Goal: Task Accomplishment & Management: Complete application form

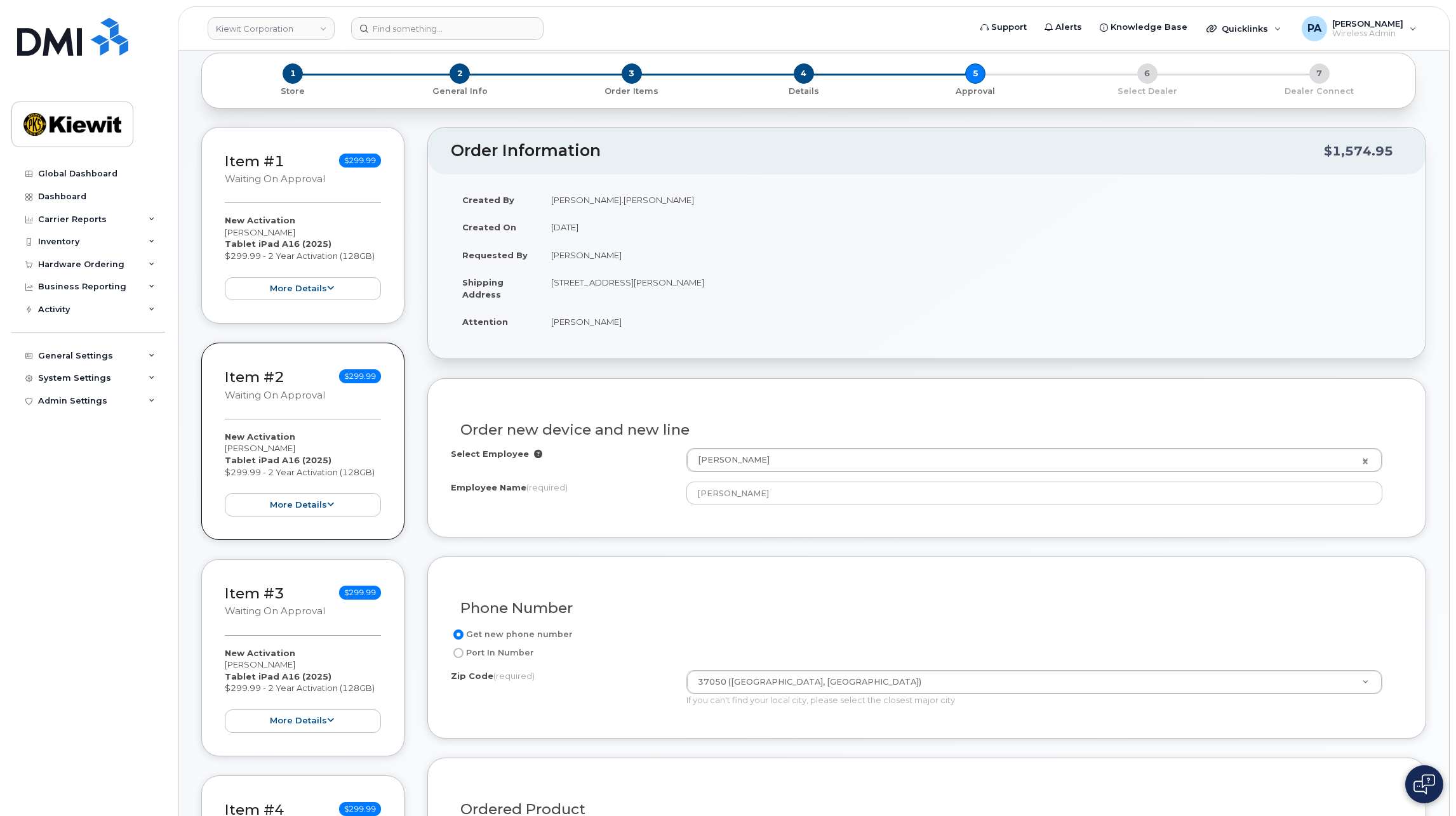
scroll to position [64, 0]
click at [85, 261] on div "Hardware Ordering" at bounding box center [81, 265] width 87 height 10
click at [43, 304] on link "Orders" at bounding box center [100, 313] width 131 height 24
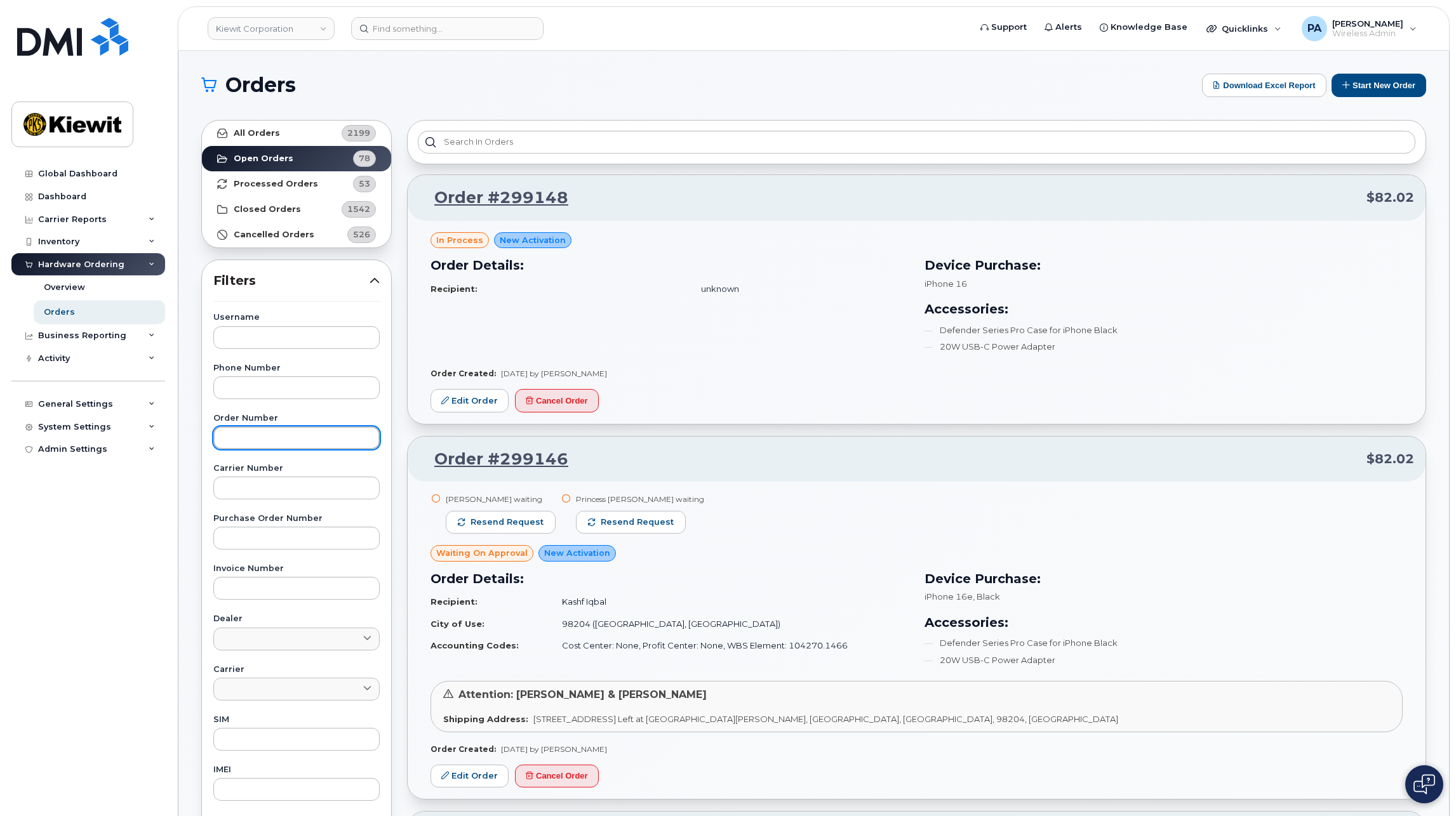
click at [245, 441] on input "text" at bounding box center [296, 438] width 167 height 23
type input "299130"
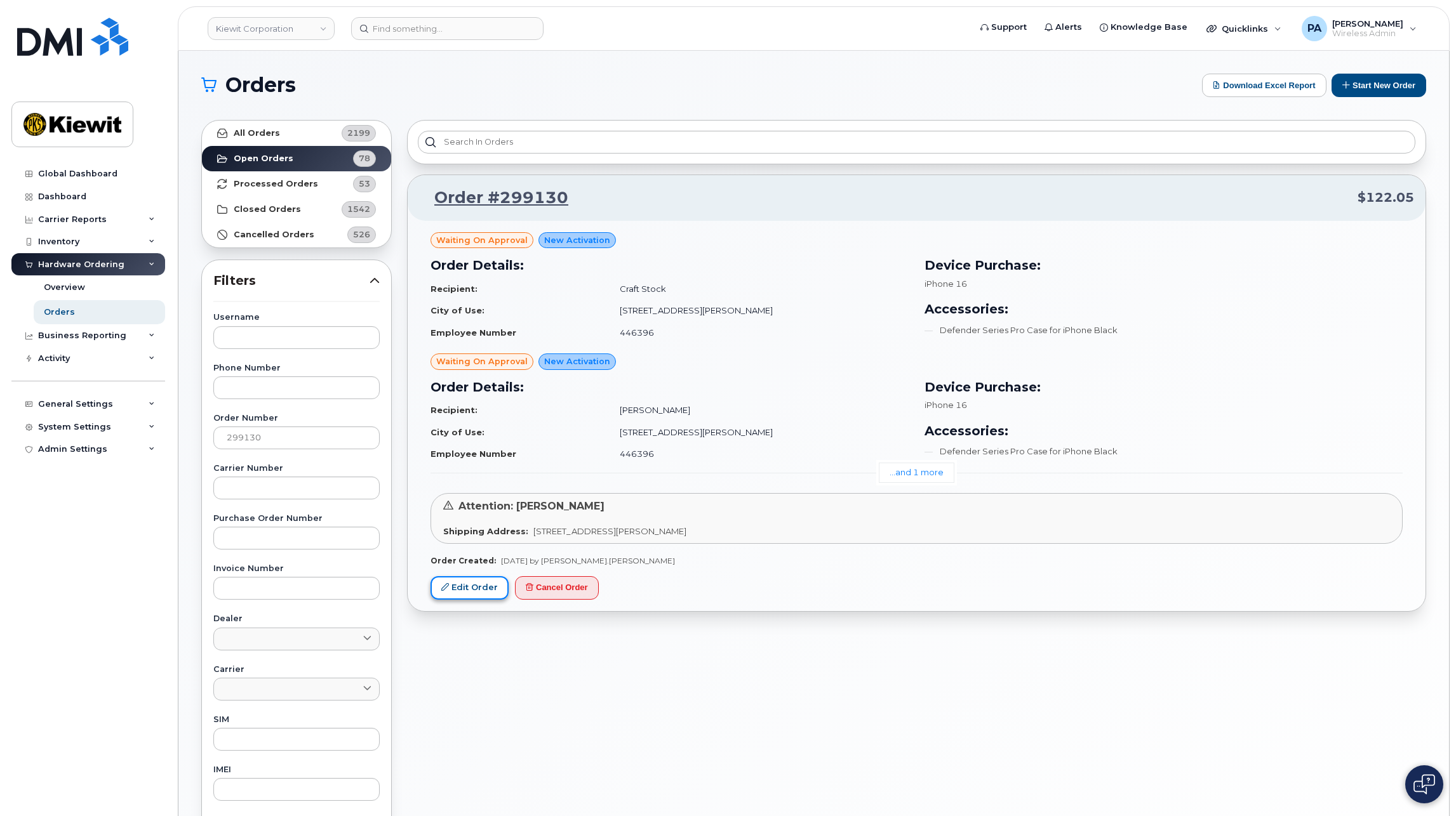
click at [468, 586] on link "Edit Order" at bounding box center [469, 588] width 78 height 24
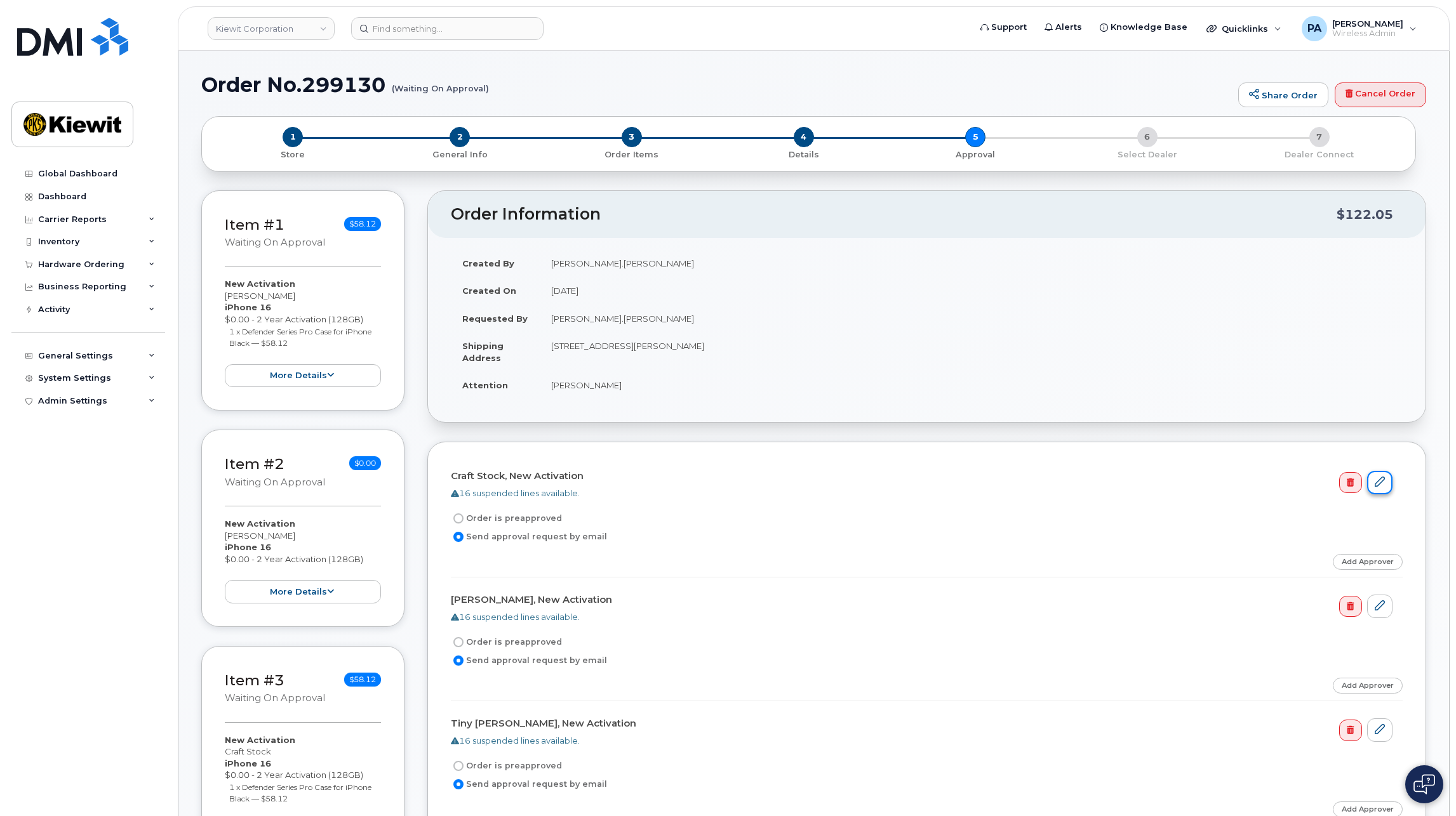
click at [1382, 479] on icon at bounding box center [1380, 481] width 10 height 10
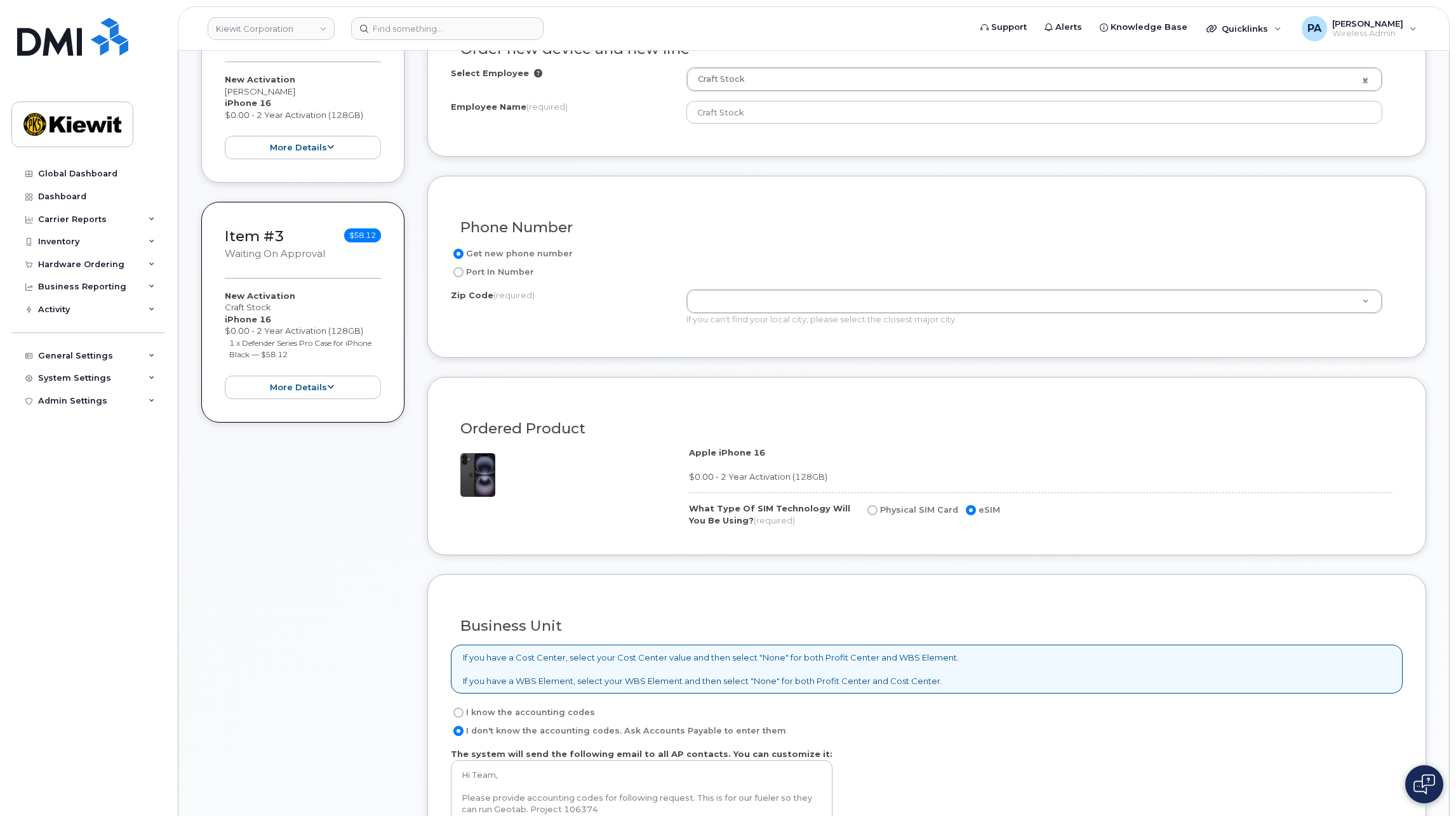
scroll to position [698, 0]
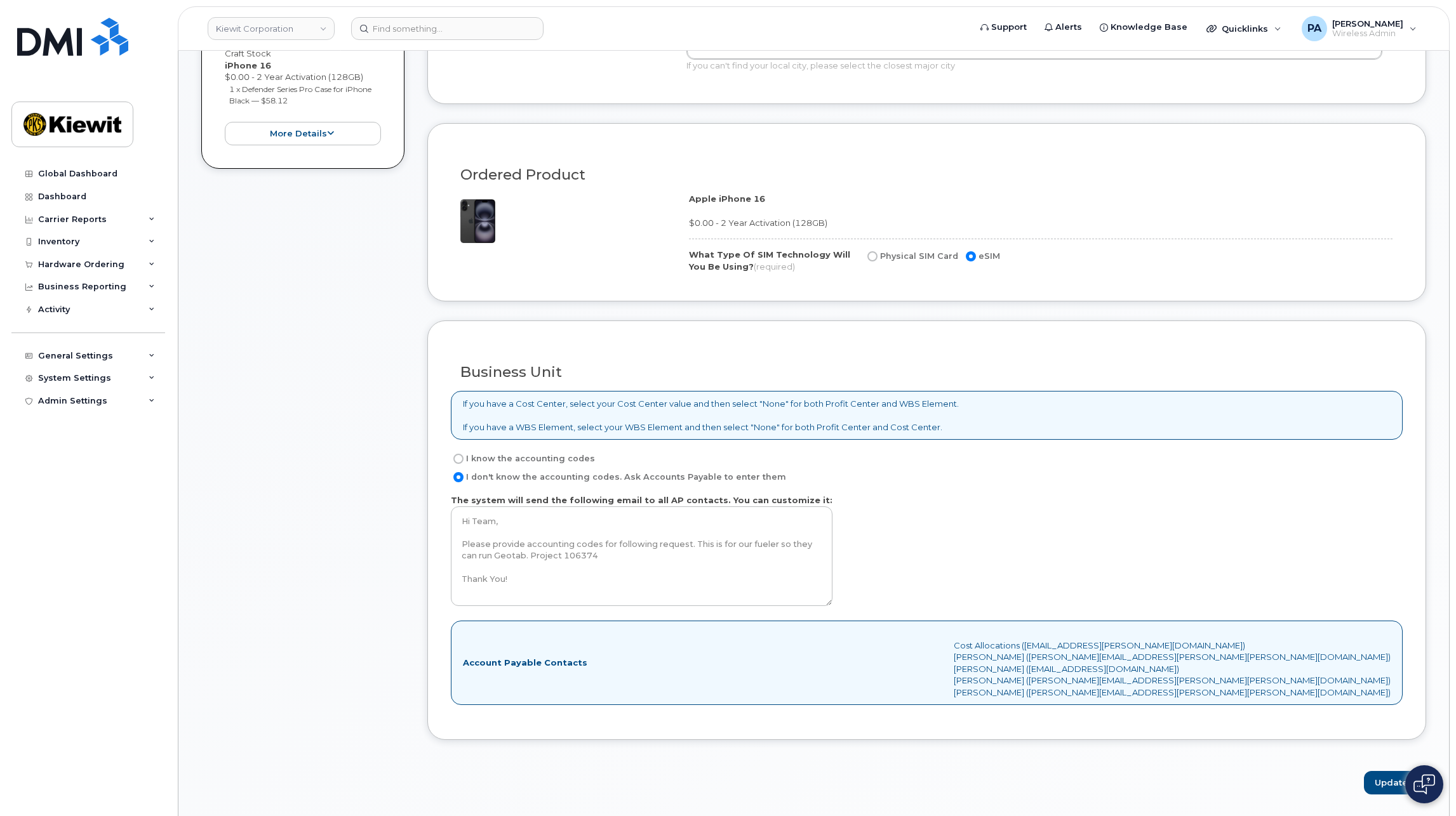
click at [462, 460] on input "I know the accounting codes" at bounding box center [458, 459] width 10 height 10
radio input "true"
select select
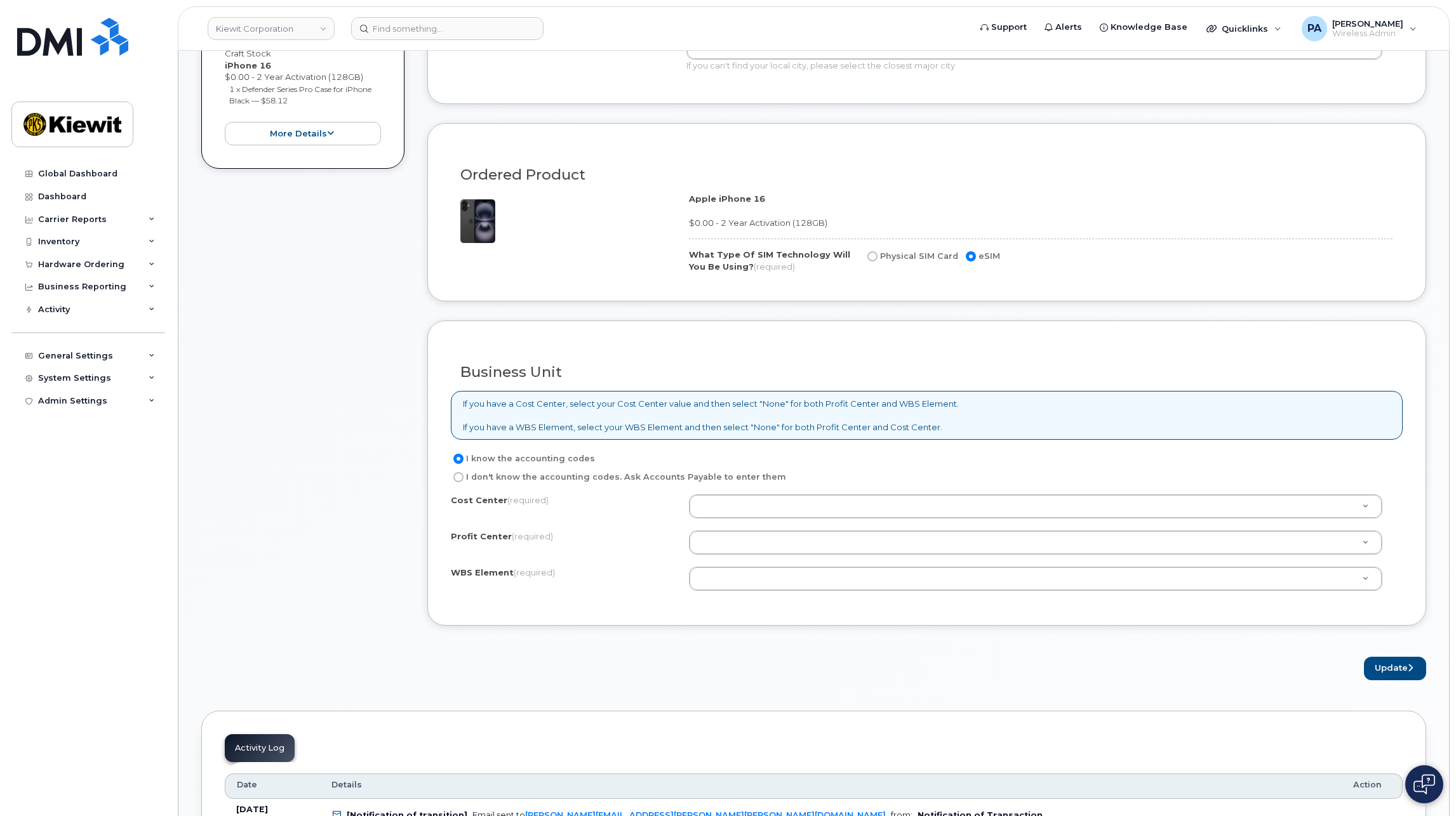
drag, startPoint x: 678, startPoint y: 495, endPoint x: 745, endPoint y: 528, distance: 74.7
click at [681, 496] on div "Cost Center (required)" at bounding box center [570, 503] width 238 height 17
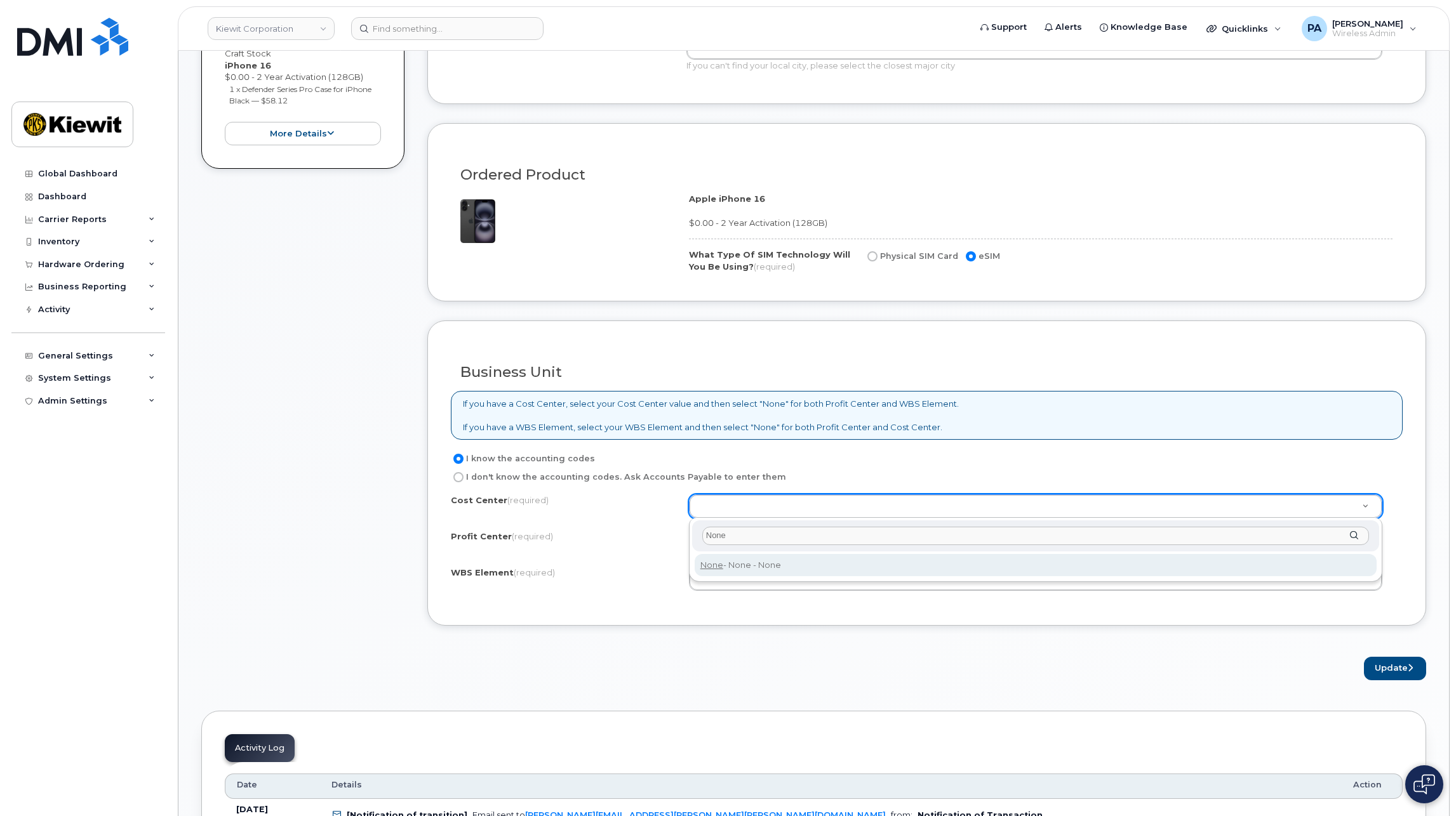
type input "None"
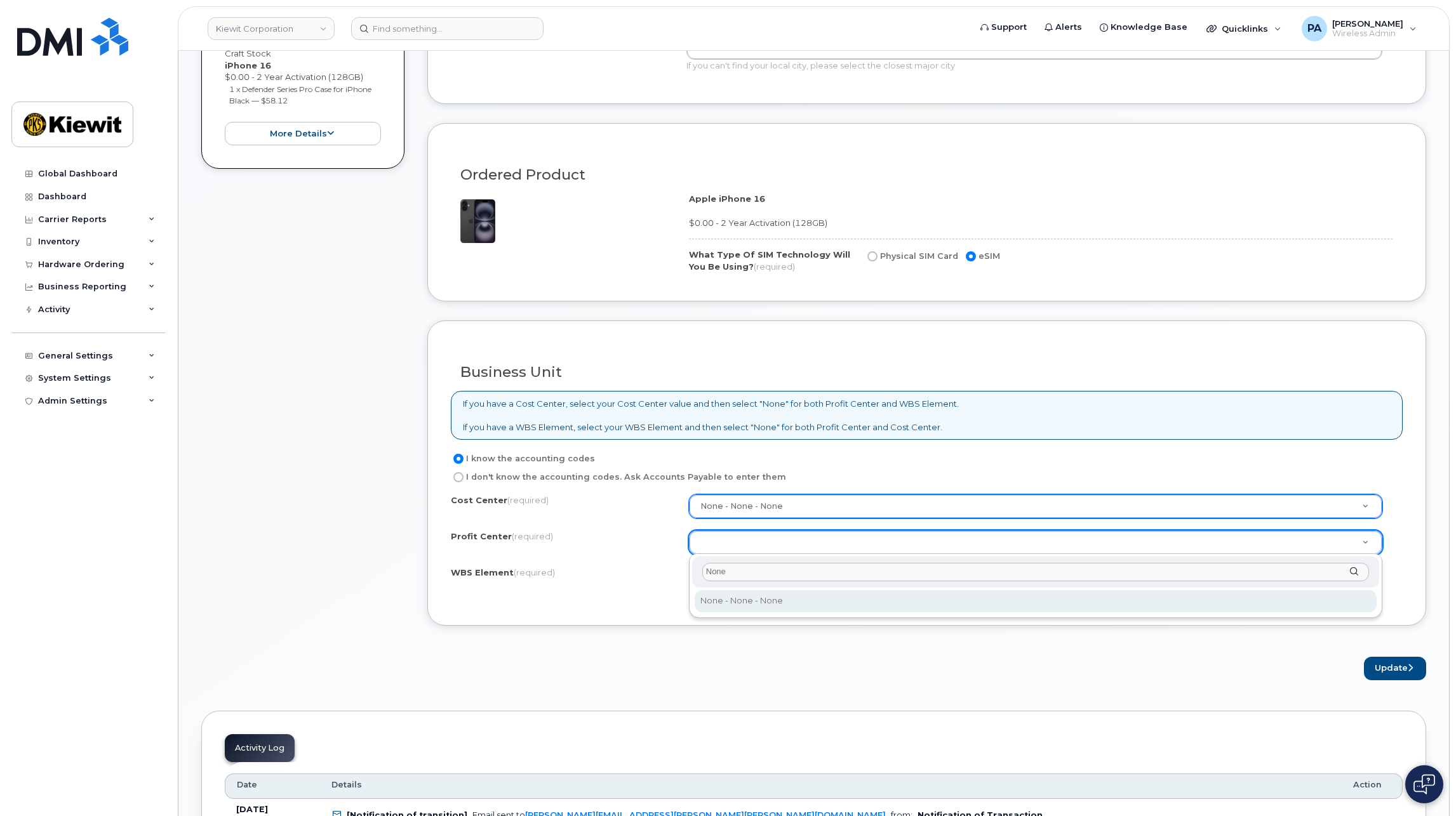
type input "None"
select select "None"
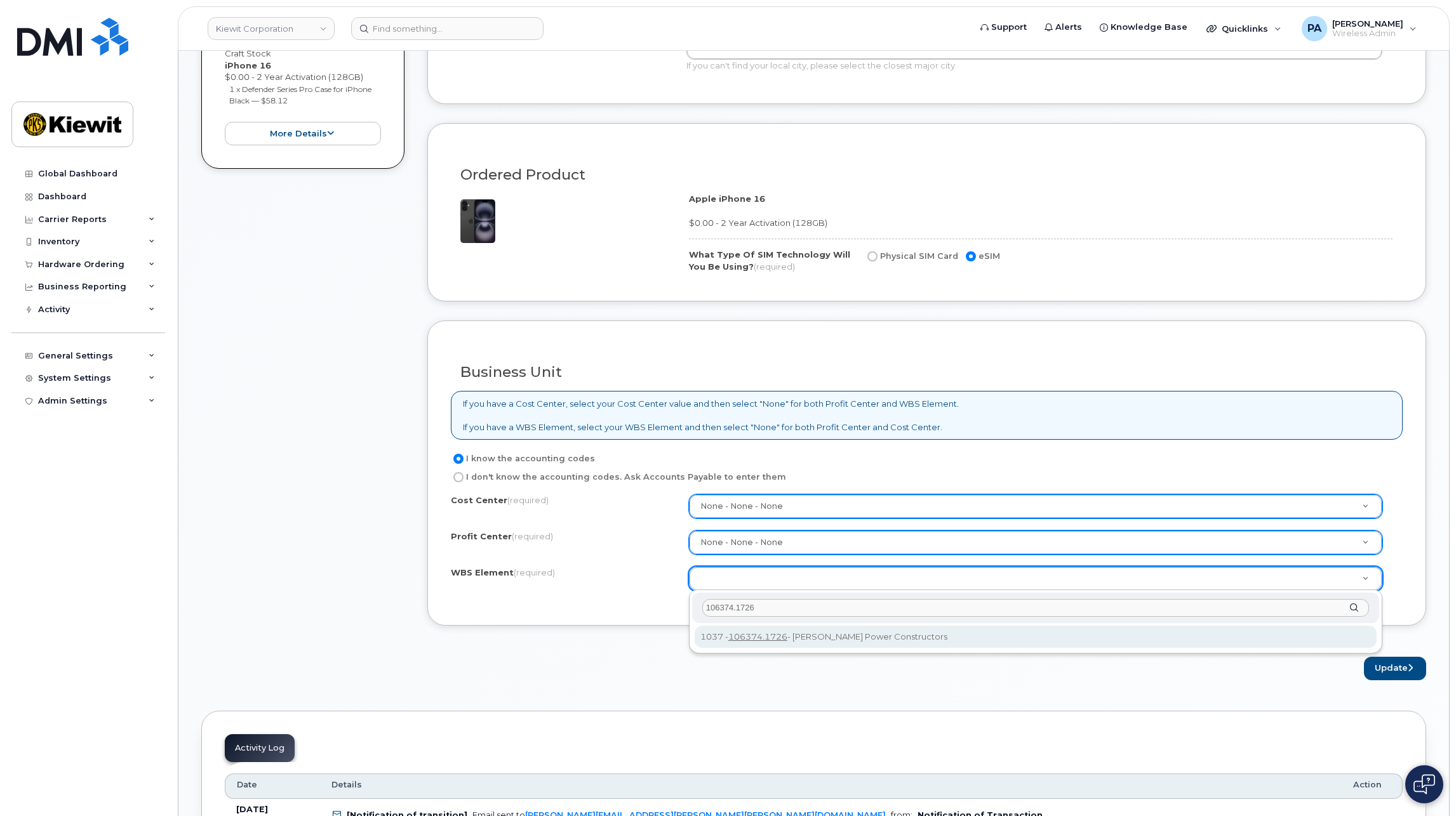
drag, startPoint x: 782, startPoint y: 606, endPoint x: 625, endPoint y: 606, distance: 157.0
click at [625, 606] on body "Kiewit Corporation Support Alerts Knowledge Base Quicklinks Suspend / Cancel De…" at bounding box center [728, 675] width 1456 height 2746
type input "106374.1726"
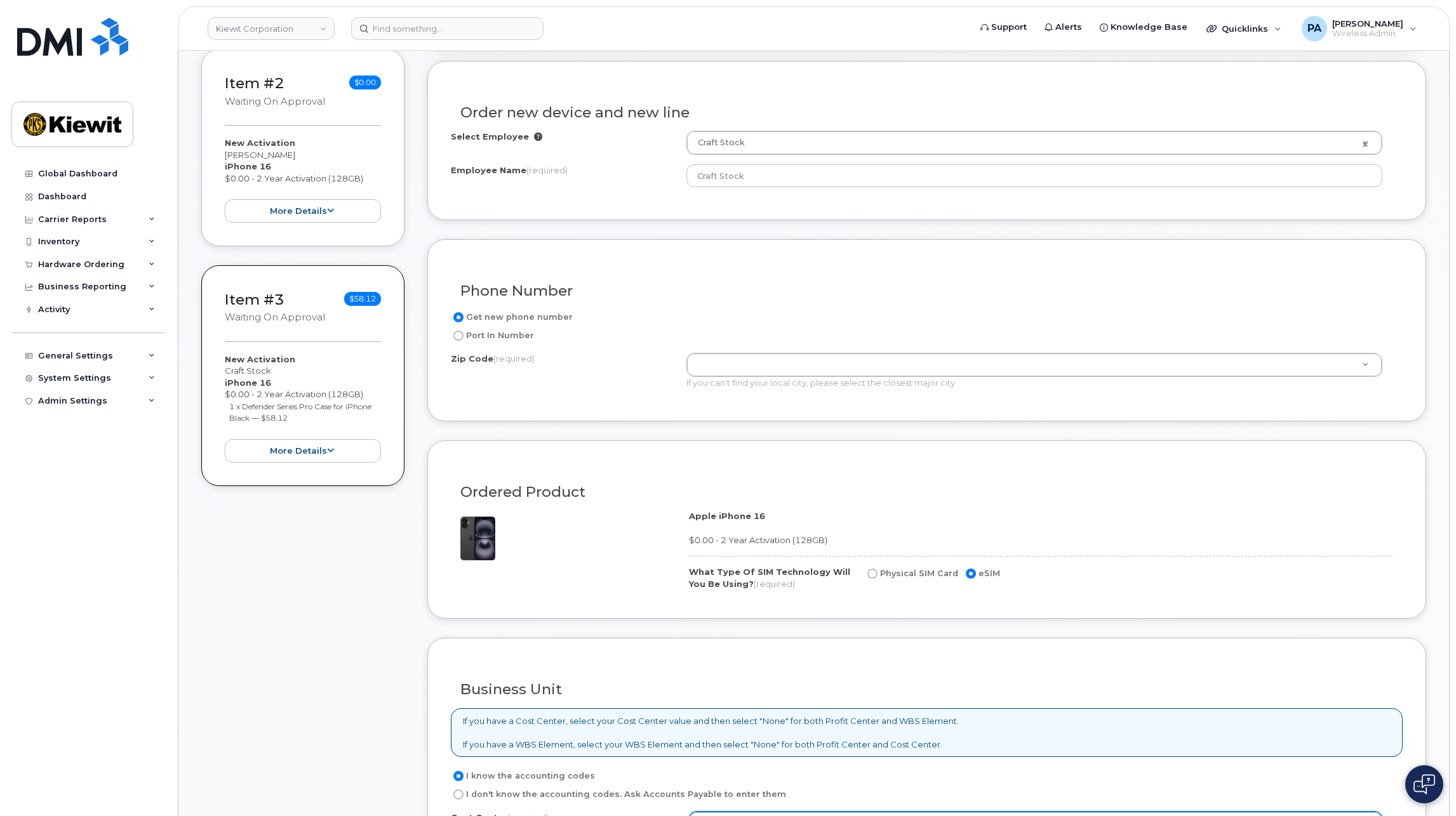
scroll to position [127, 0]
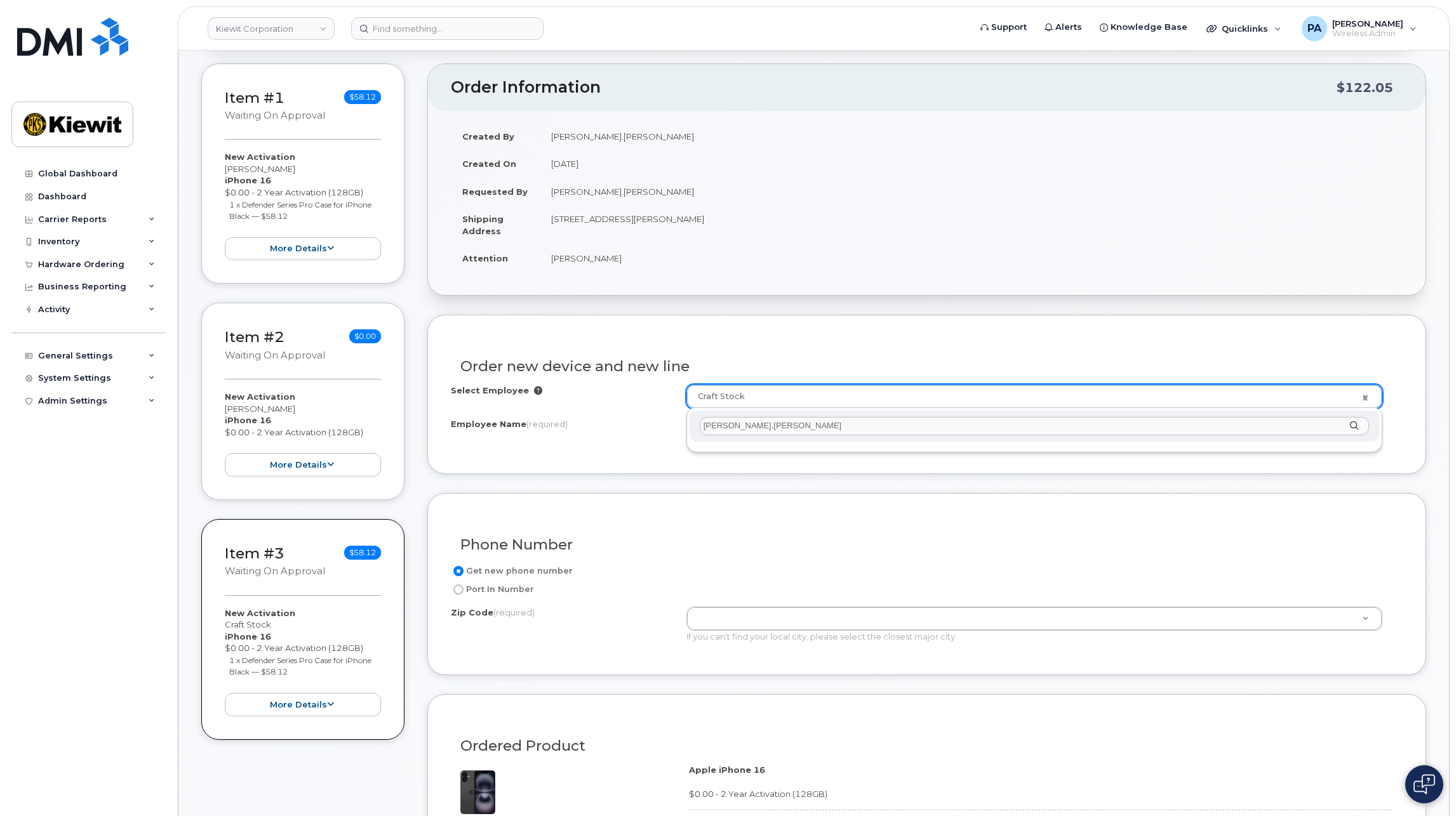
drag, startPoint x: 778, startPoint y: 428, endPoint x: 577, endPoint y: 409, distance: 201.9
type input "Patrick kasch"
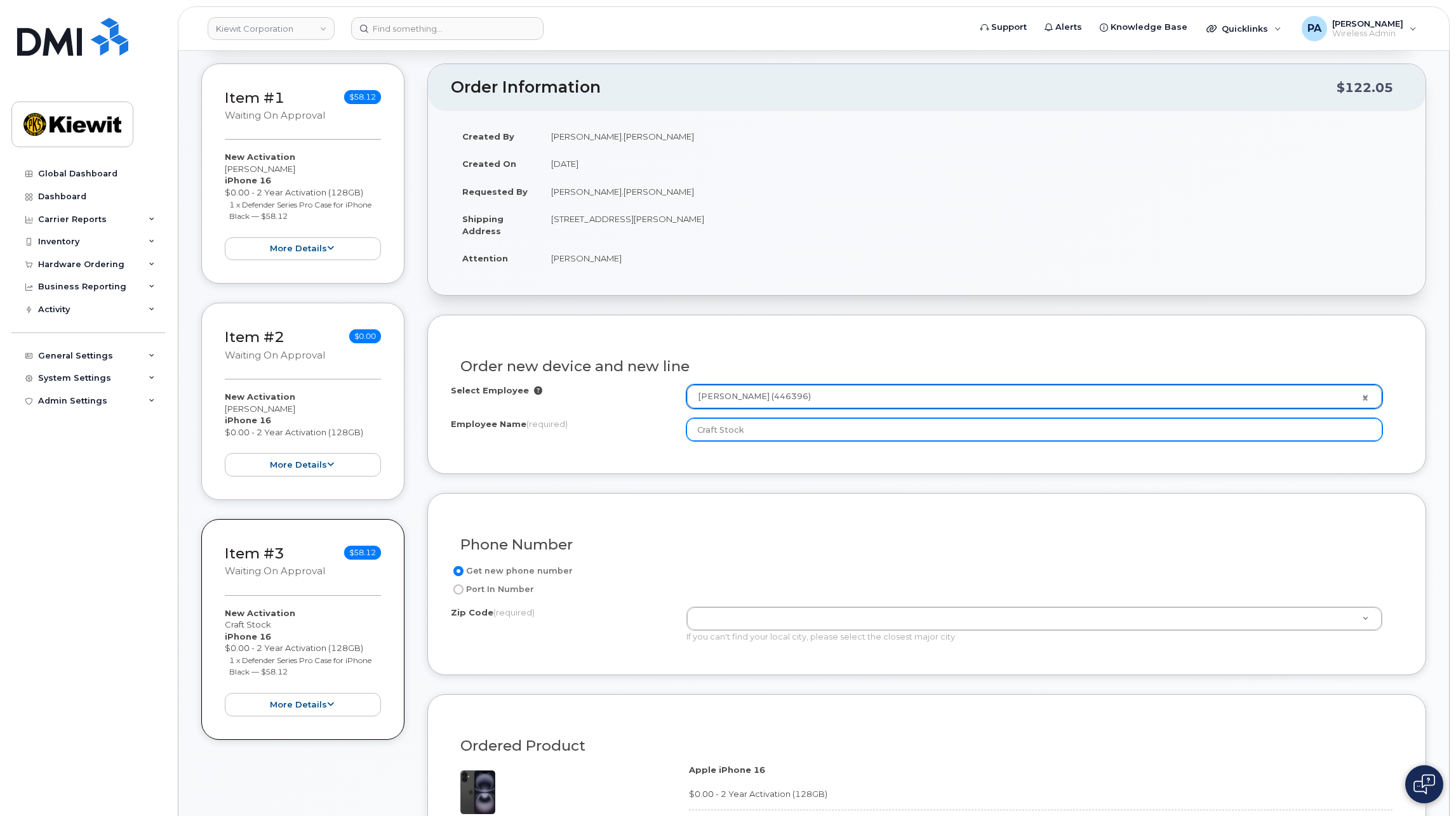
click at [726, 428] on input "Craft Stock" at bounding box center [1034, 430] width 696 height 23
click at [760, 430] on input "Craft Stock" at bounding box center [1034, 430] width 696 height 23
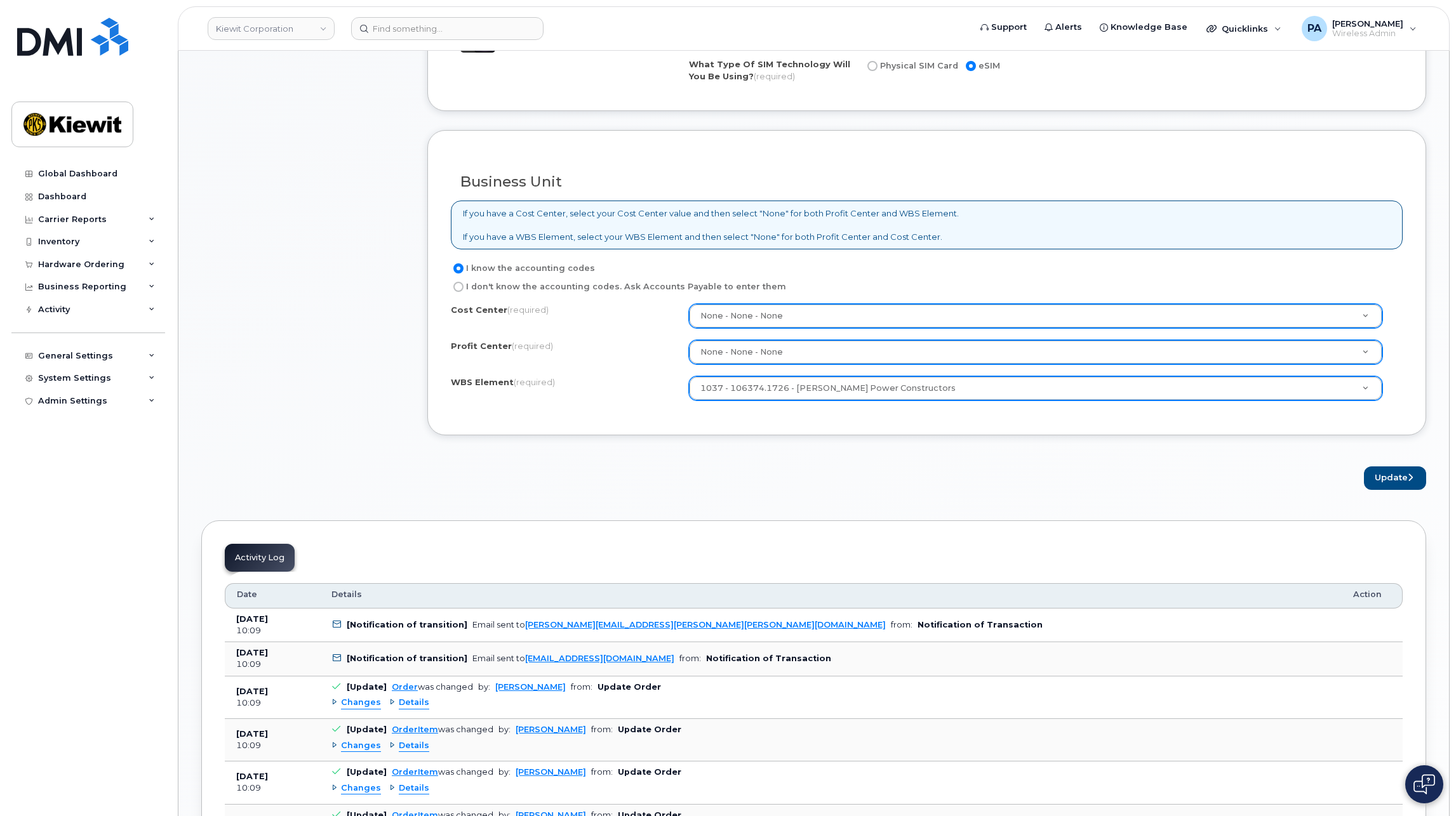
scroll to position [1206, 0]
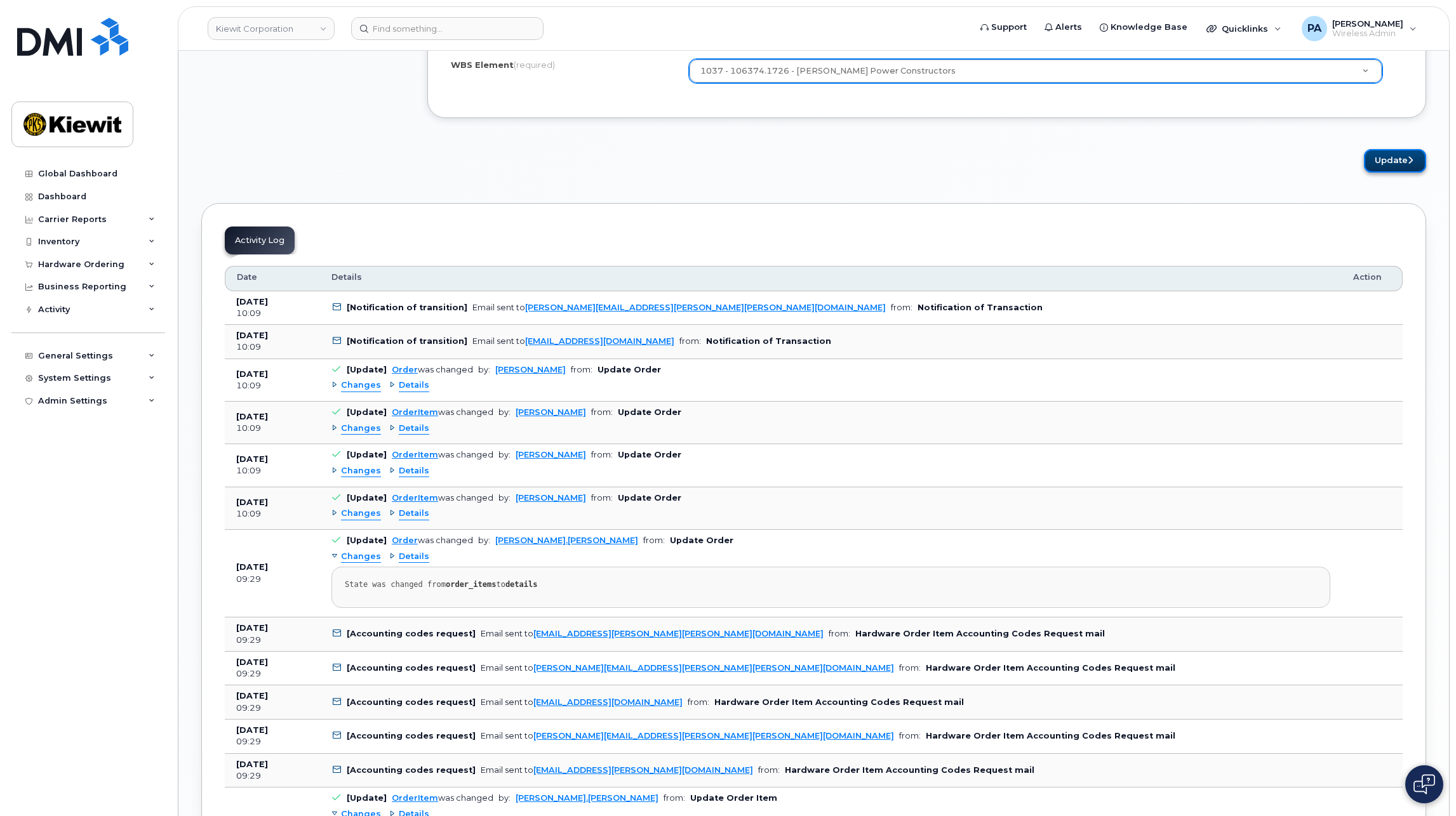
click at [1383, 153] on button "Update" at bounding box center [1395, 160] width 62 height 24
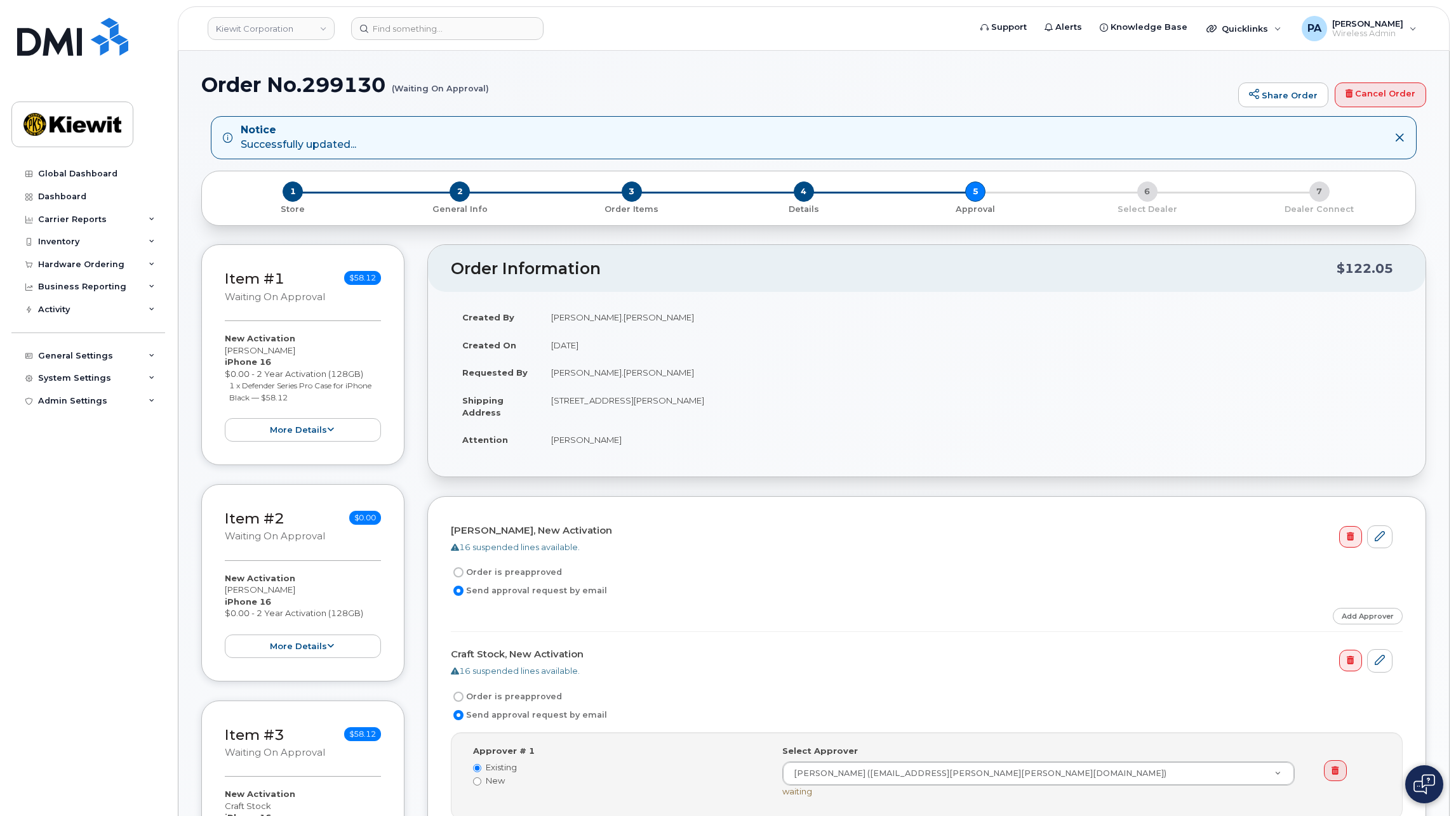
scroll to position [254, 0]
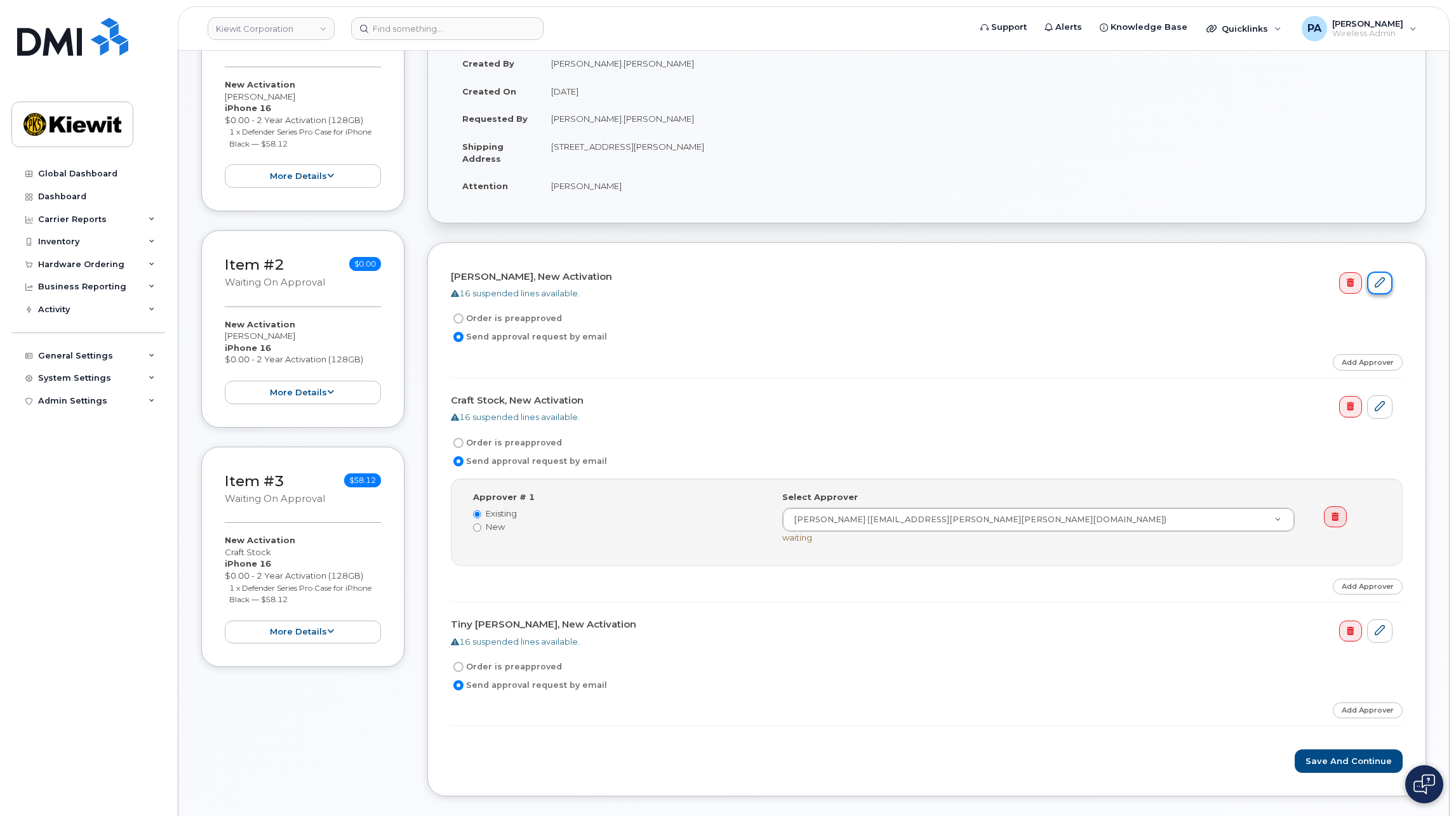
click at [1375, 286] on icon at bounding box center [1380, 282] width 10 height 10
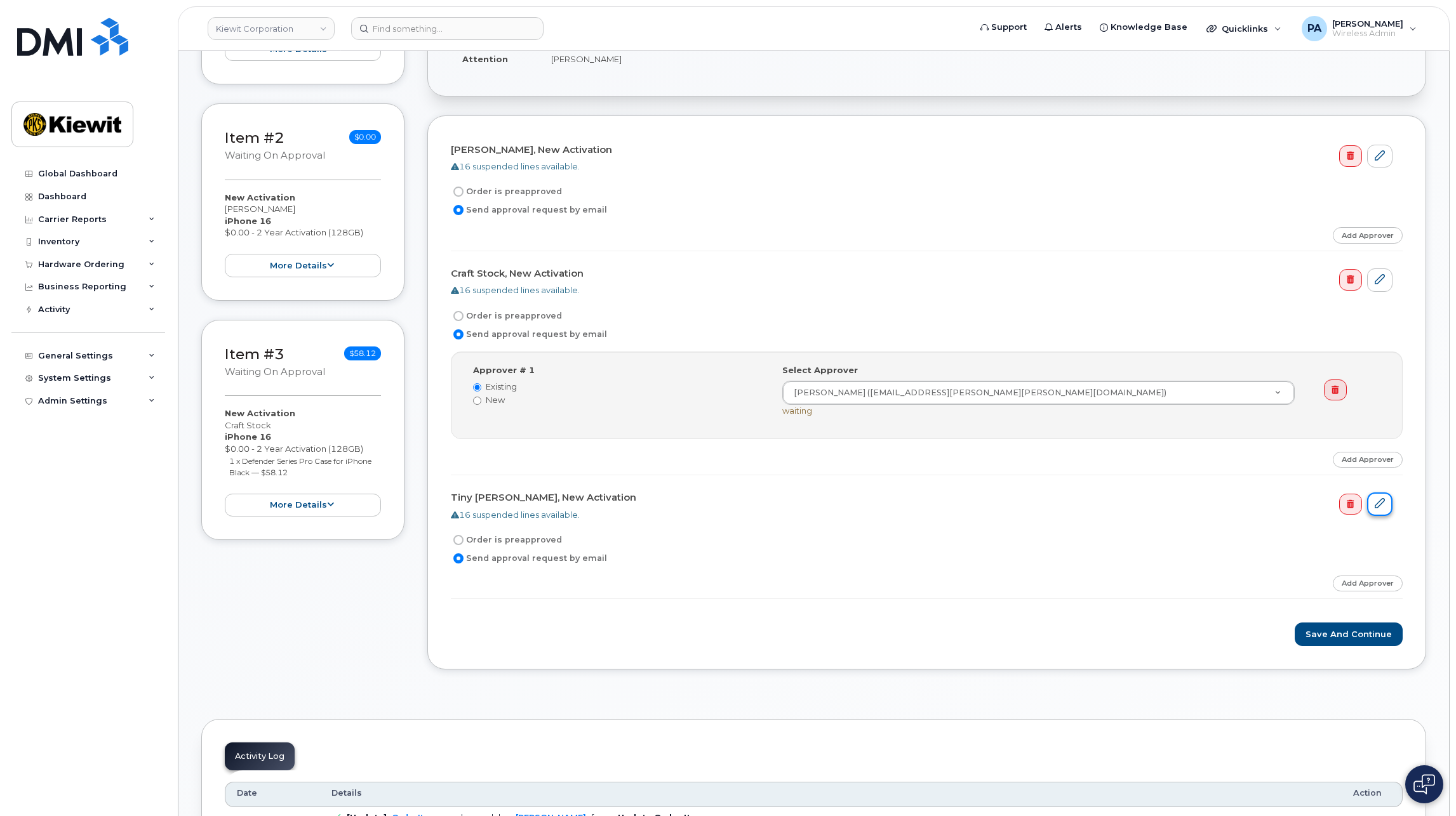
click at [1386, 504] on link at bounding box center [1380, 504] width 26 height 24
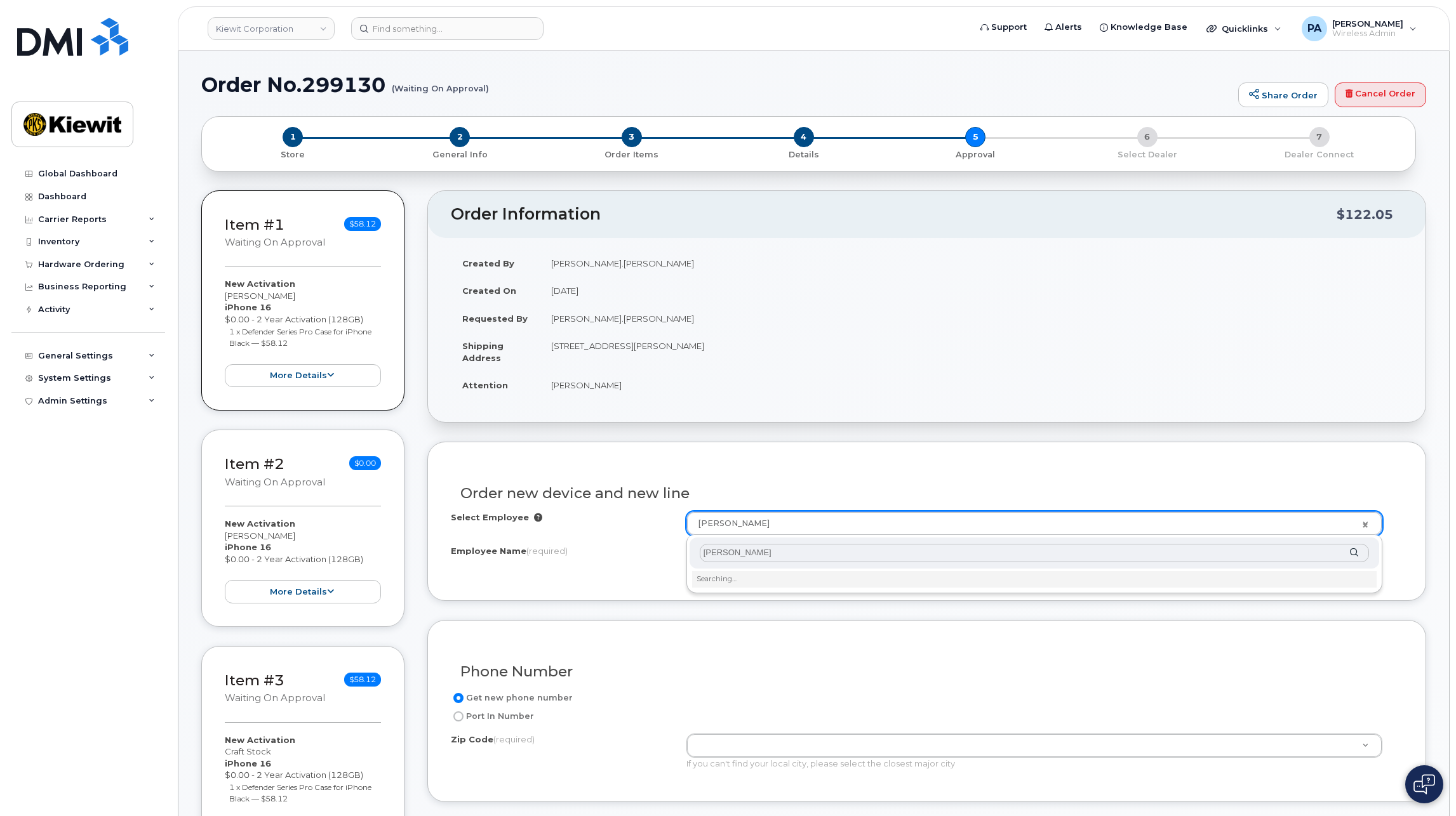
type input "byron greer"
type input "2981503"
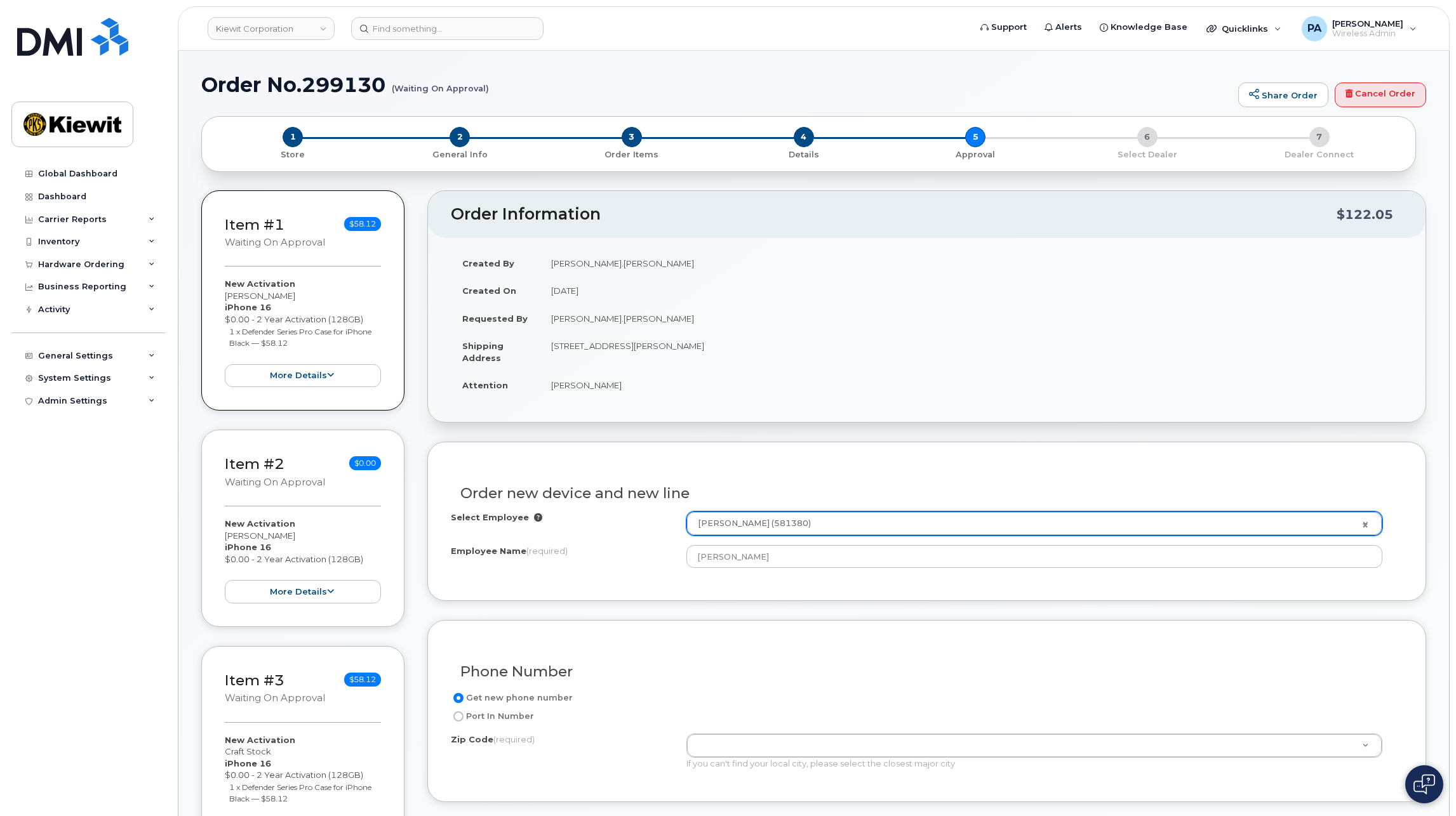
radio input "true"
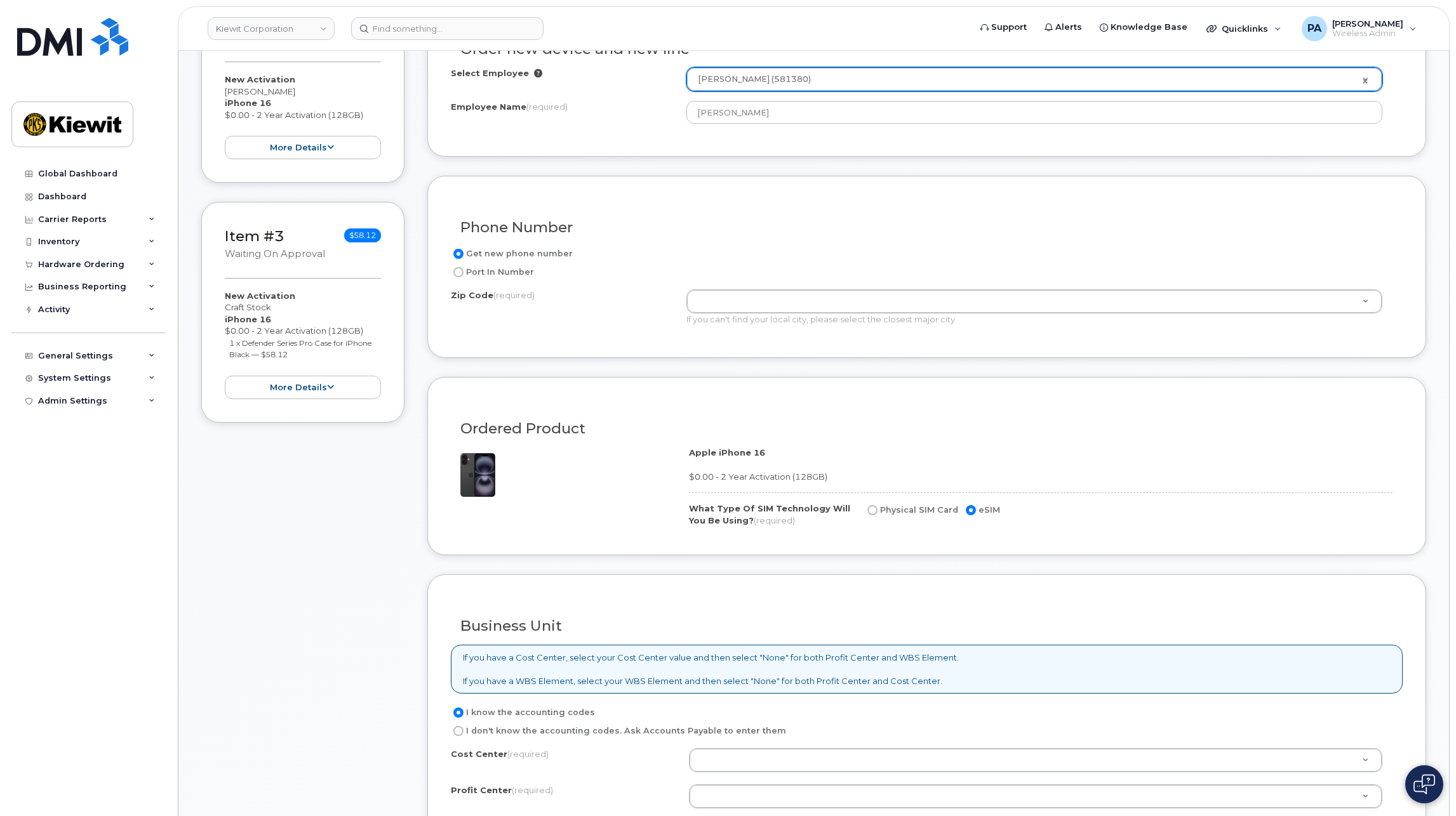
scroll to position [698, 0]
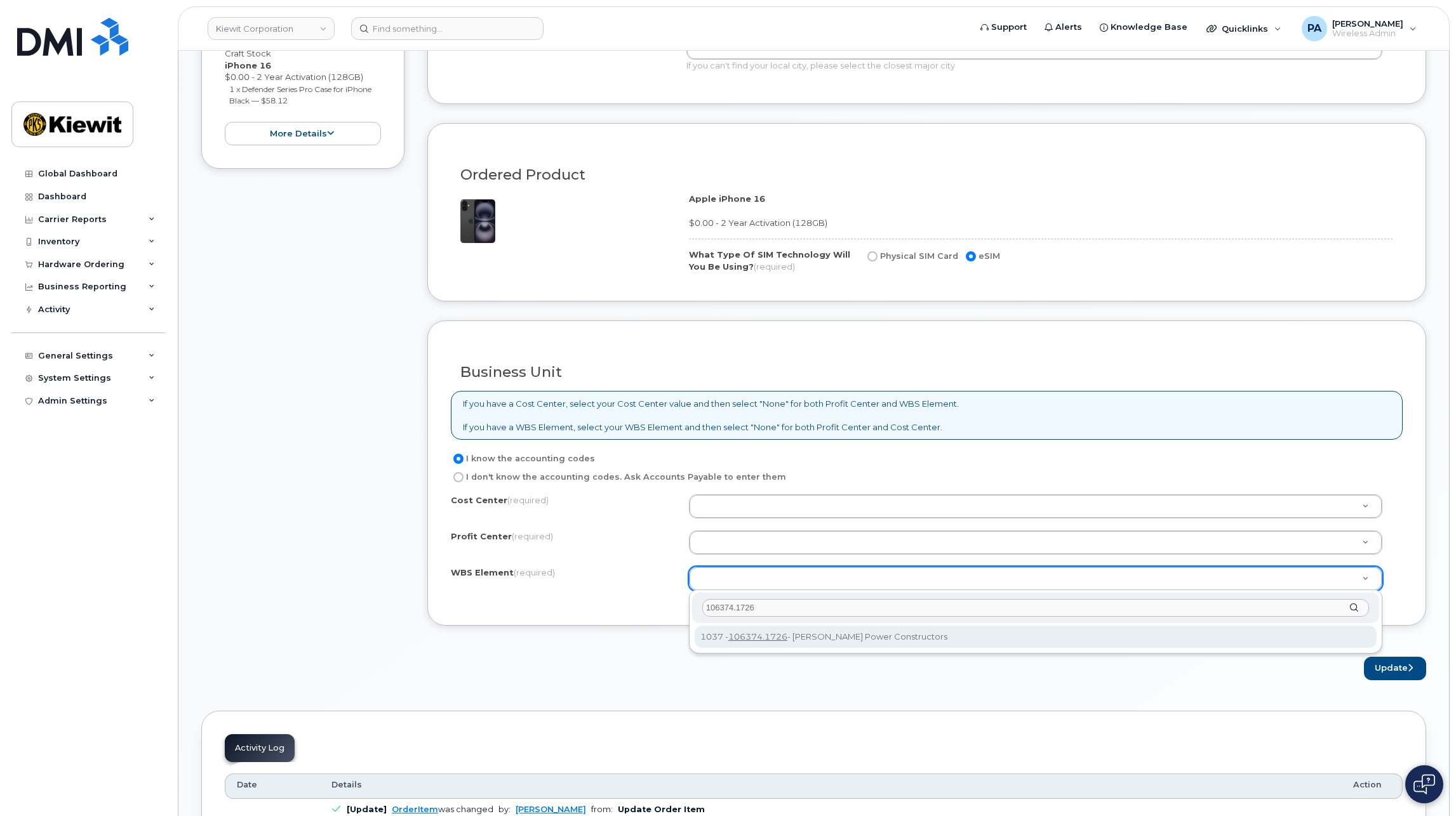
type input "106374.1726"
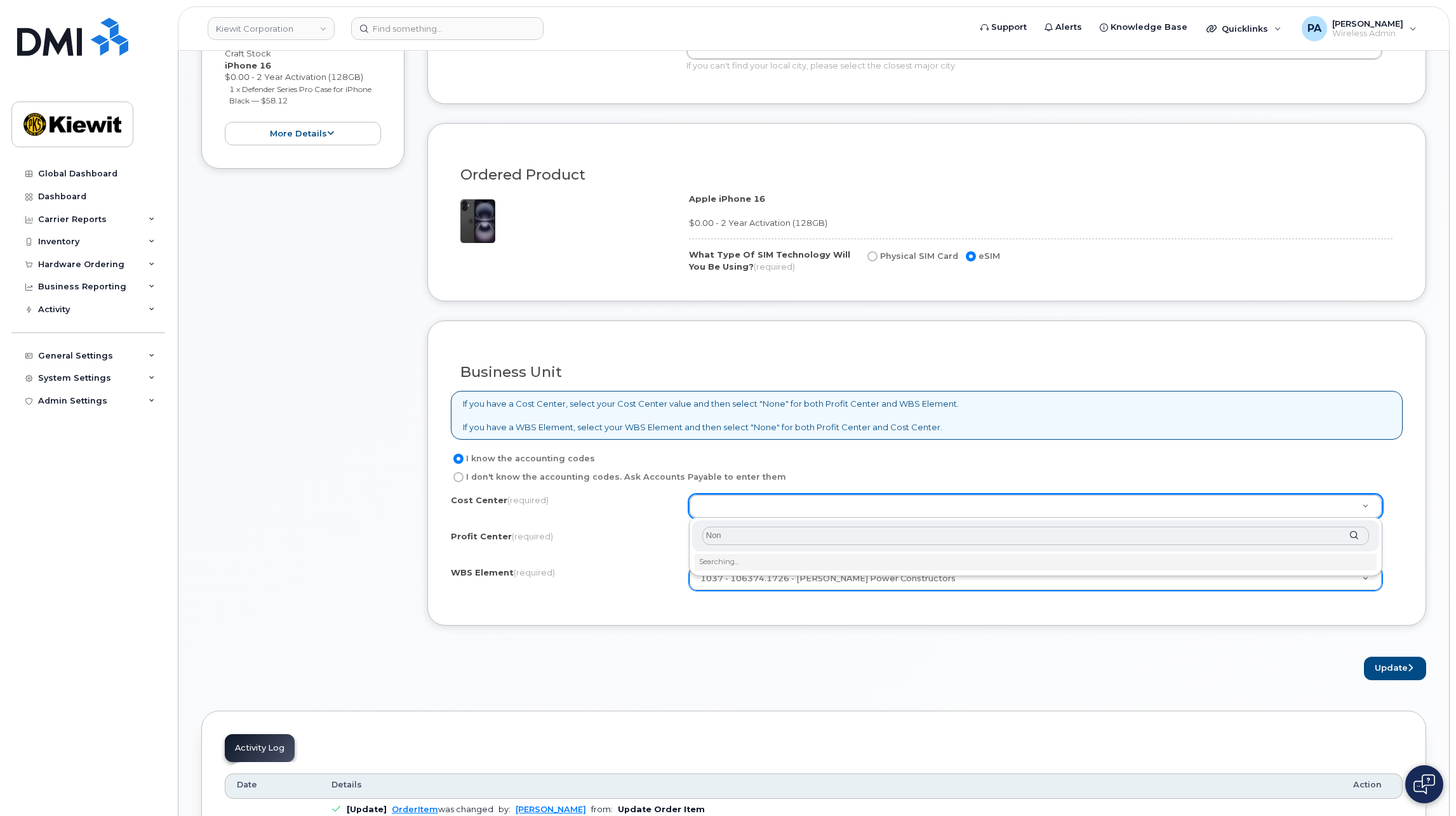
type input "None"
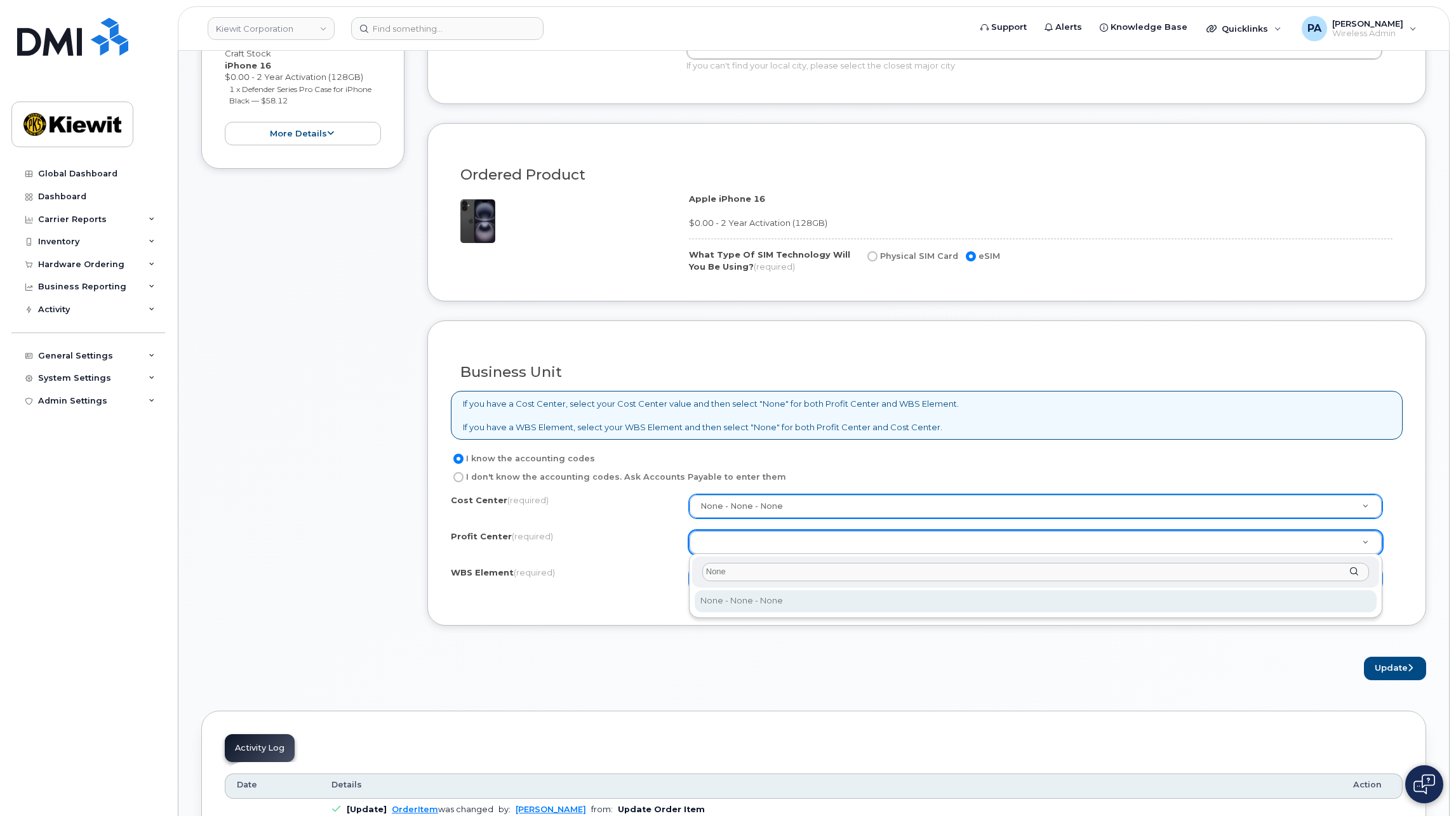
type input "None"
select select "None"
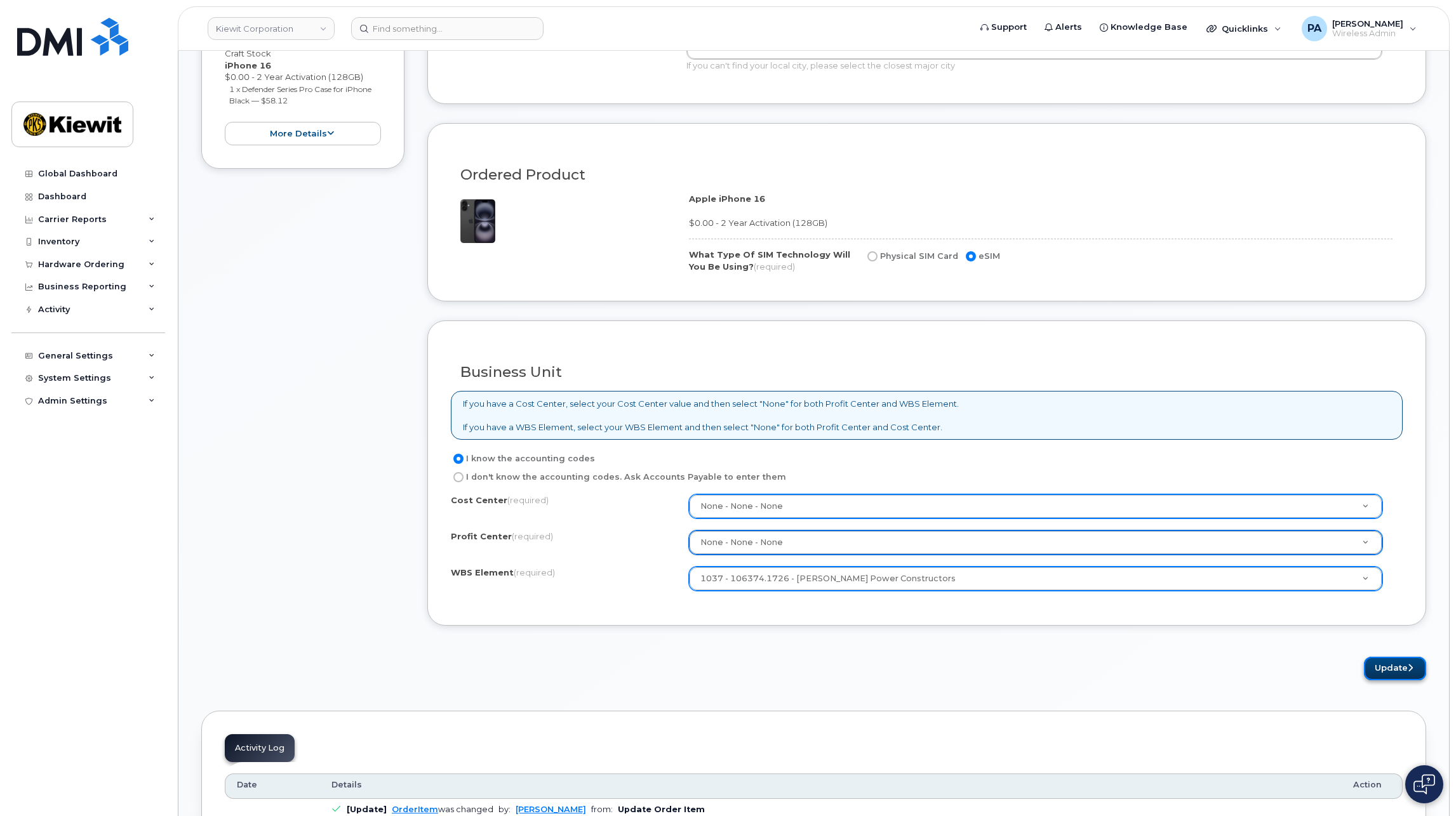
click at [1385, 668] on button "Update" at bounding box center [1395, 668] width 62 height 24
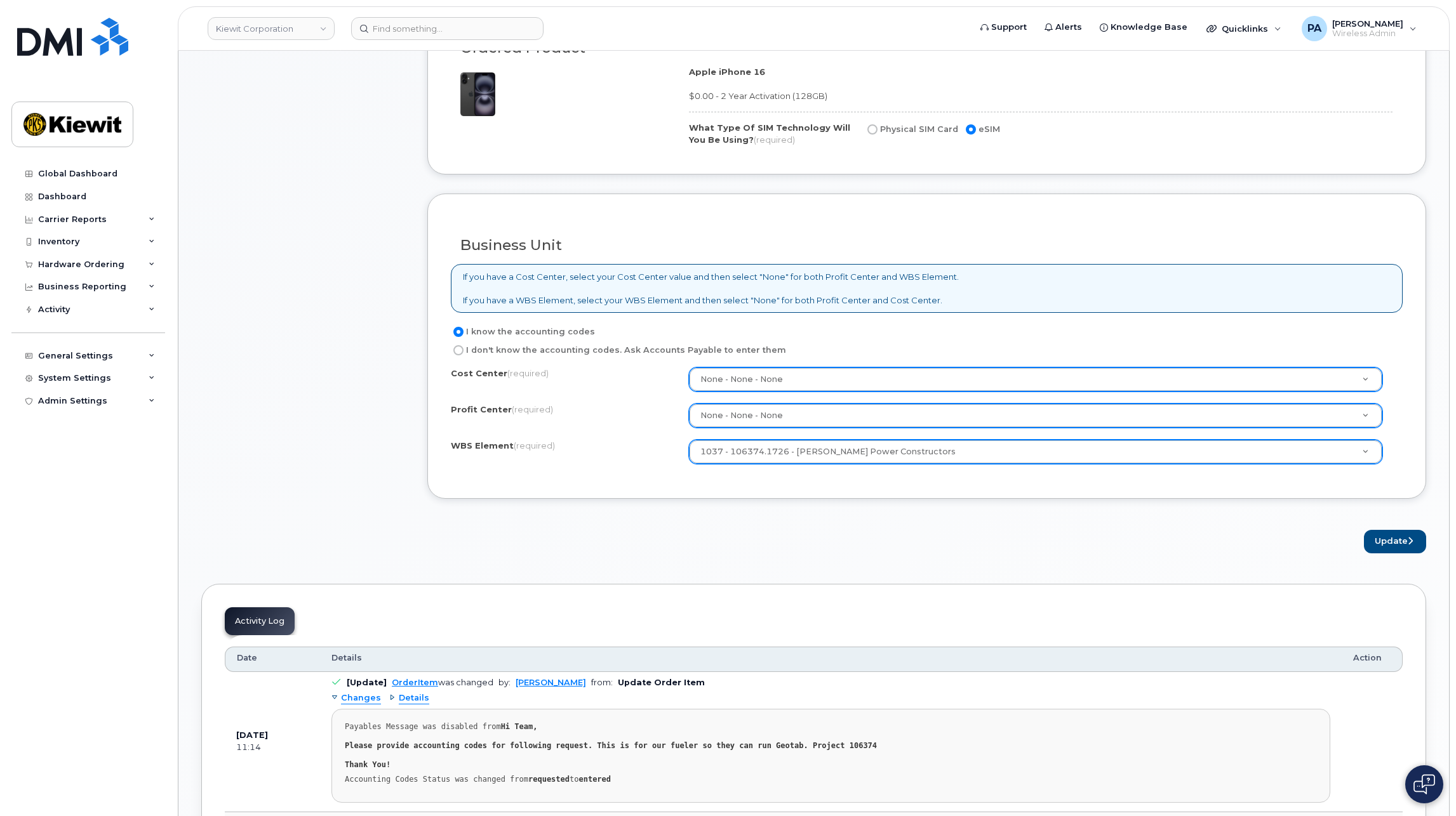
scroll to position [952, 0]
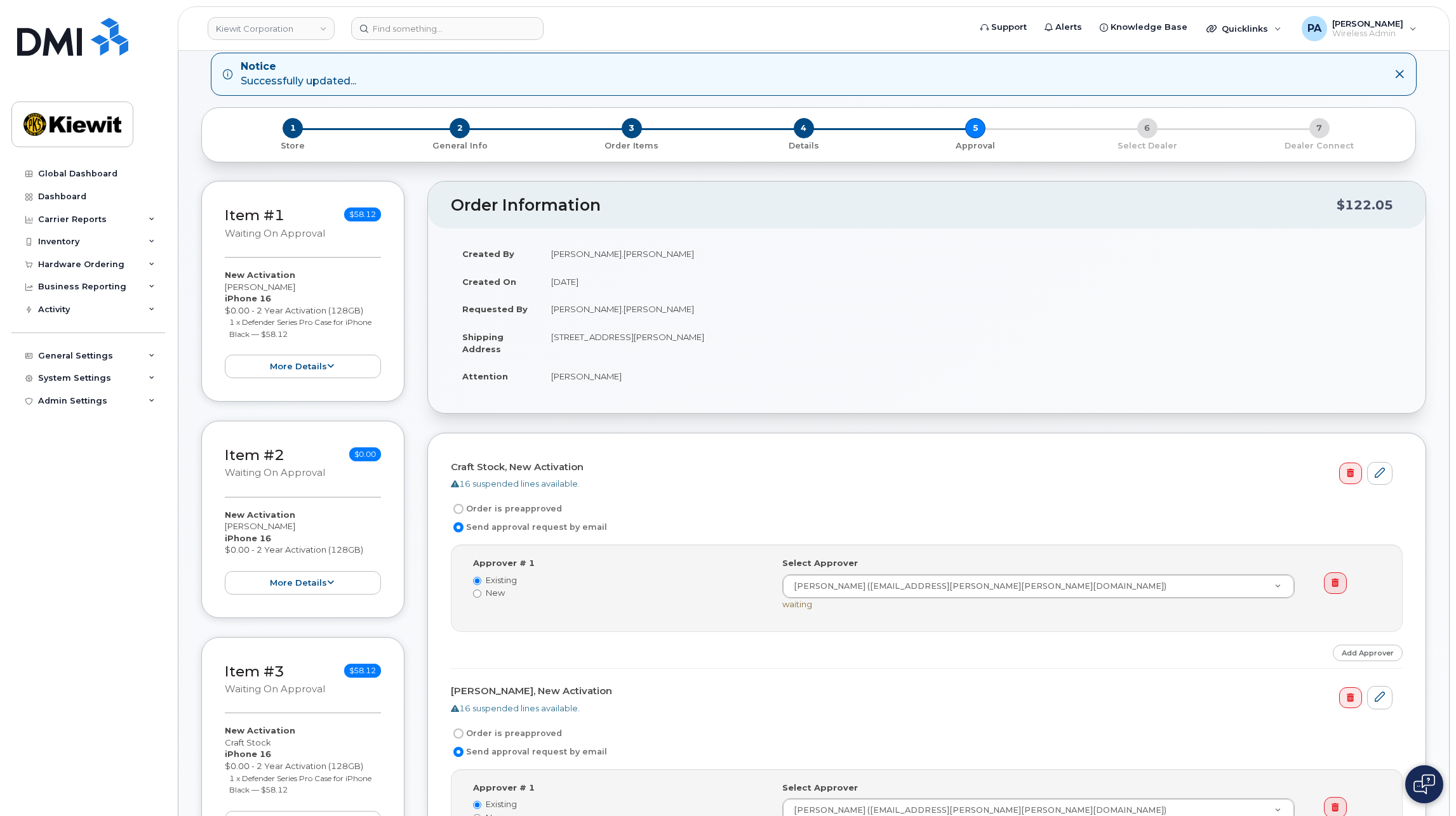
scroll to position [190, 0]
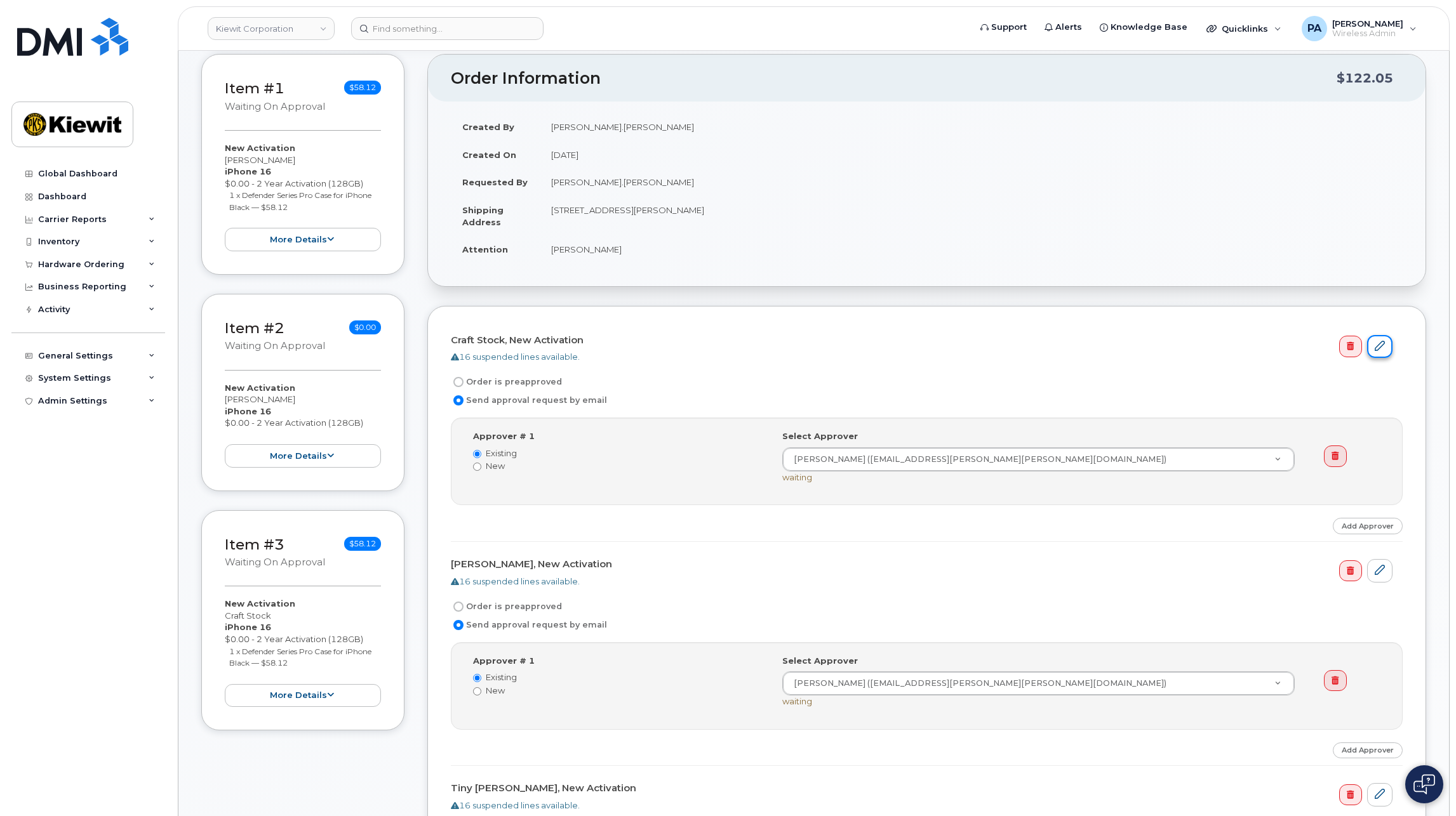
click at [1389, 347] on link at bounding box center [1380, 346] width 26 height 24
click at [1379, 567] on icon at bounding box center [1380, 570] width 10 height 10
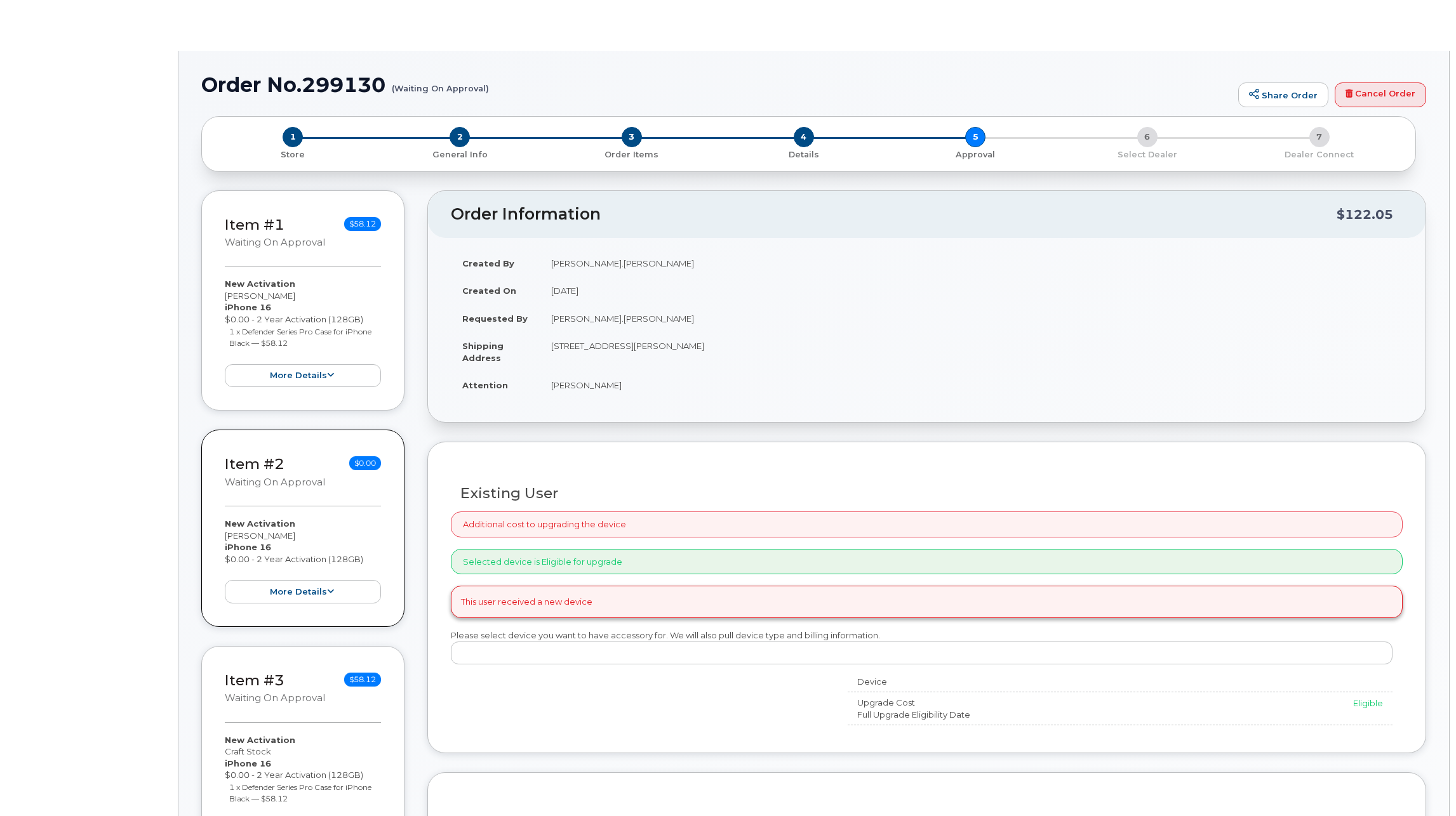
radio input "true"
type input "2157162"
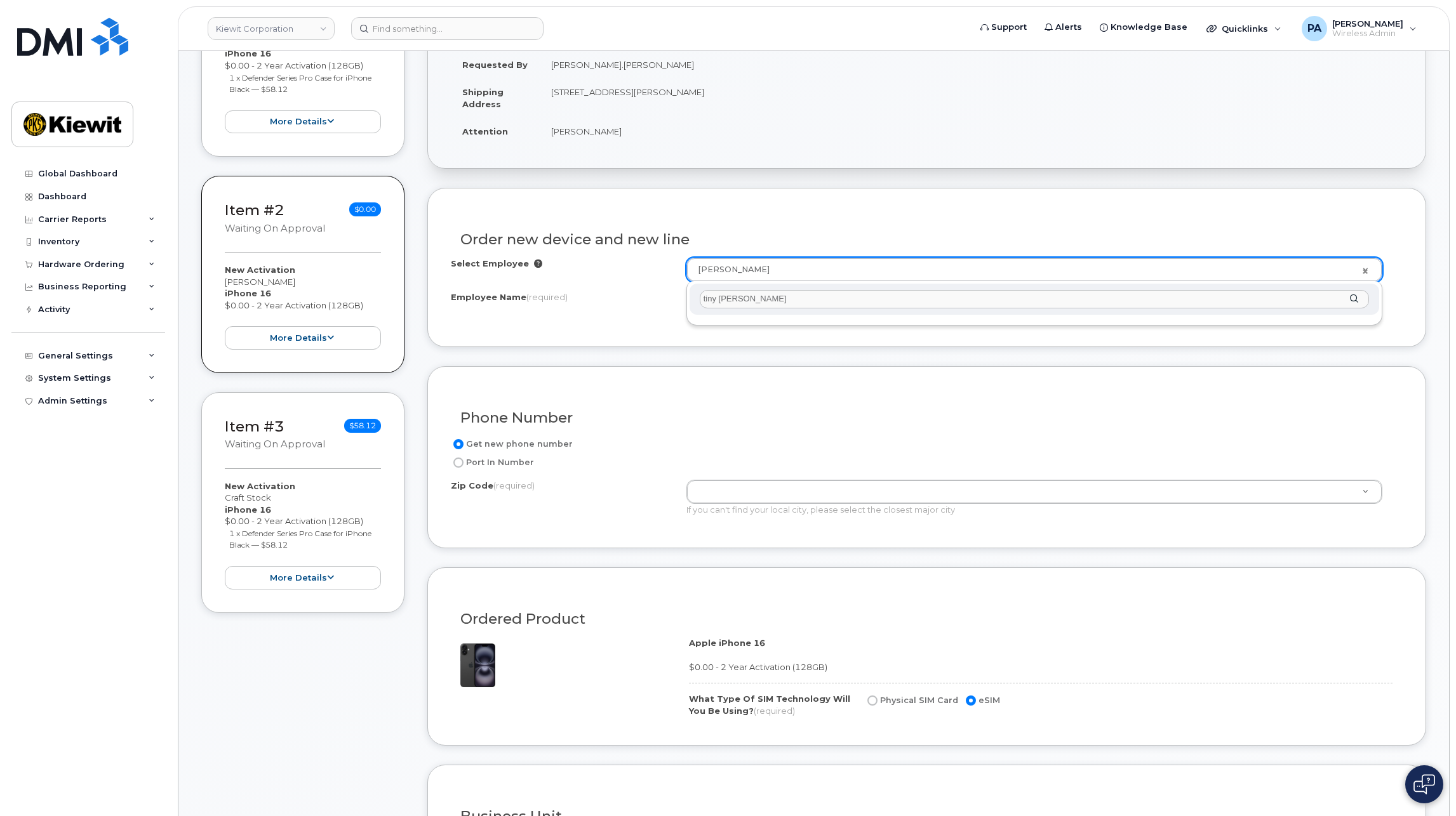
drag, startPoint x: 717, startPoint y: 296, endPoint x: 499, endPoint y: 284, distance: 218.3
type input "[PERSON_NAME]"
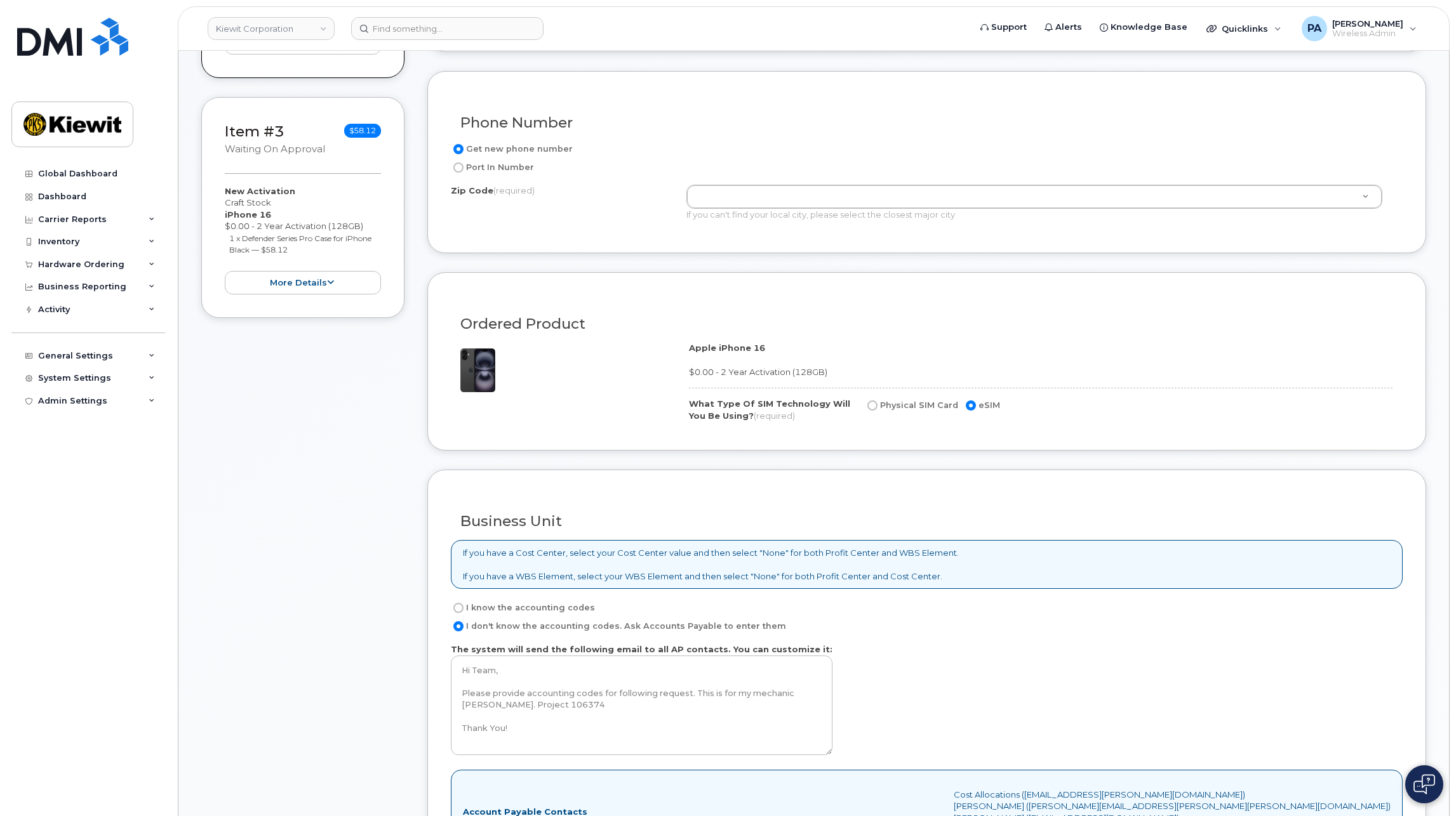
scroll to position [612, 0]
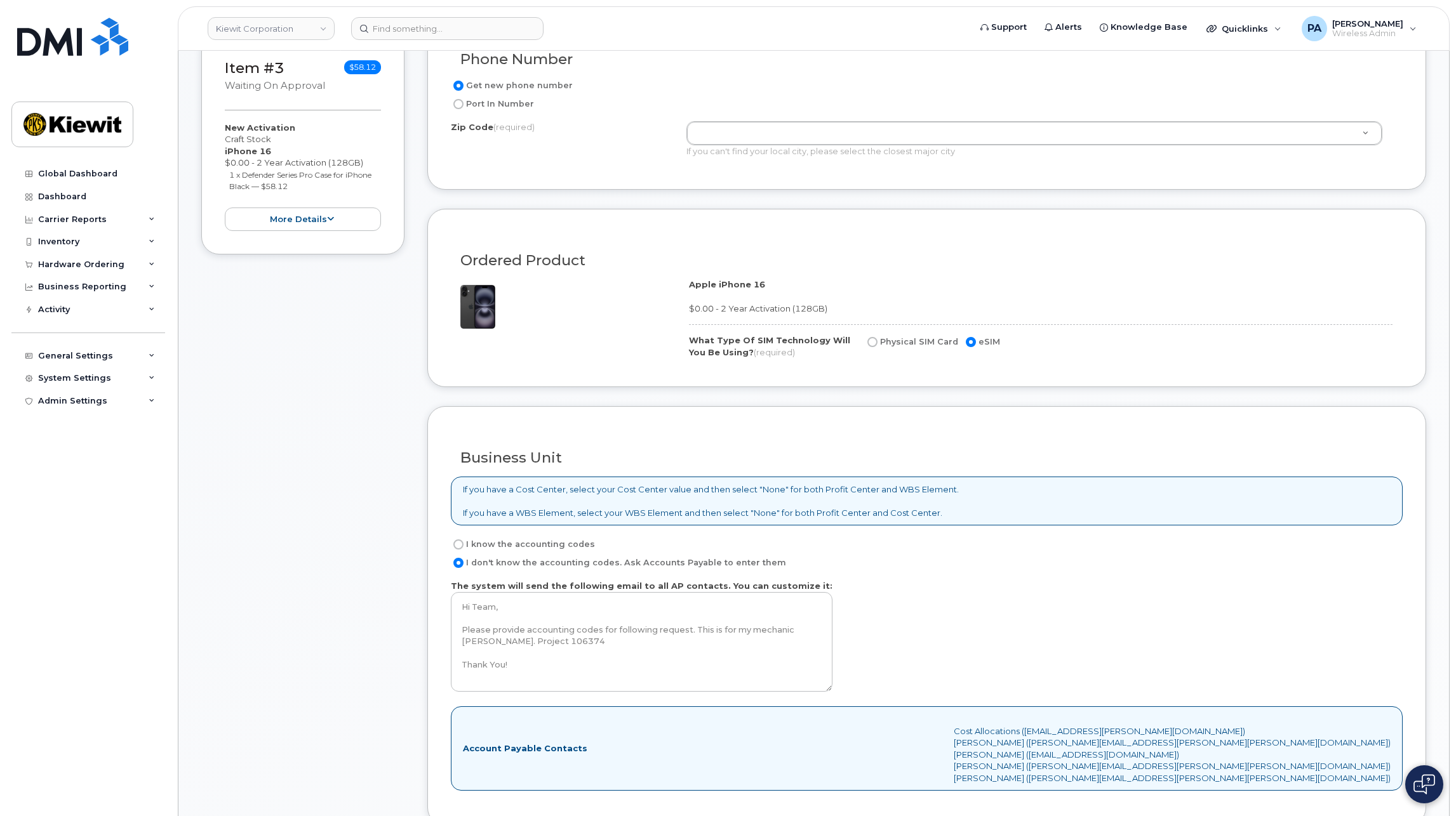
click at [467, 547] on label "I know the accounting codes" at bounding box center [523, 545] width 144 height 16
click at [464, 547] on input "I know the accounting codes" at bounding box center [458, 544] width 10 height 10
radio input "true"
select select
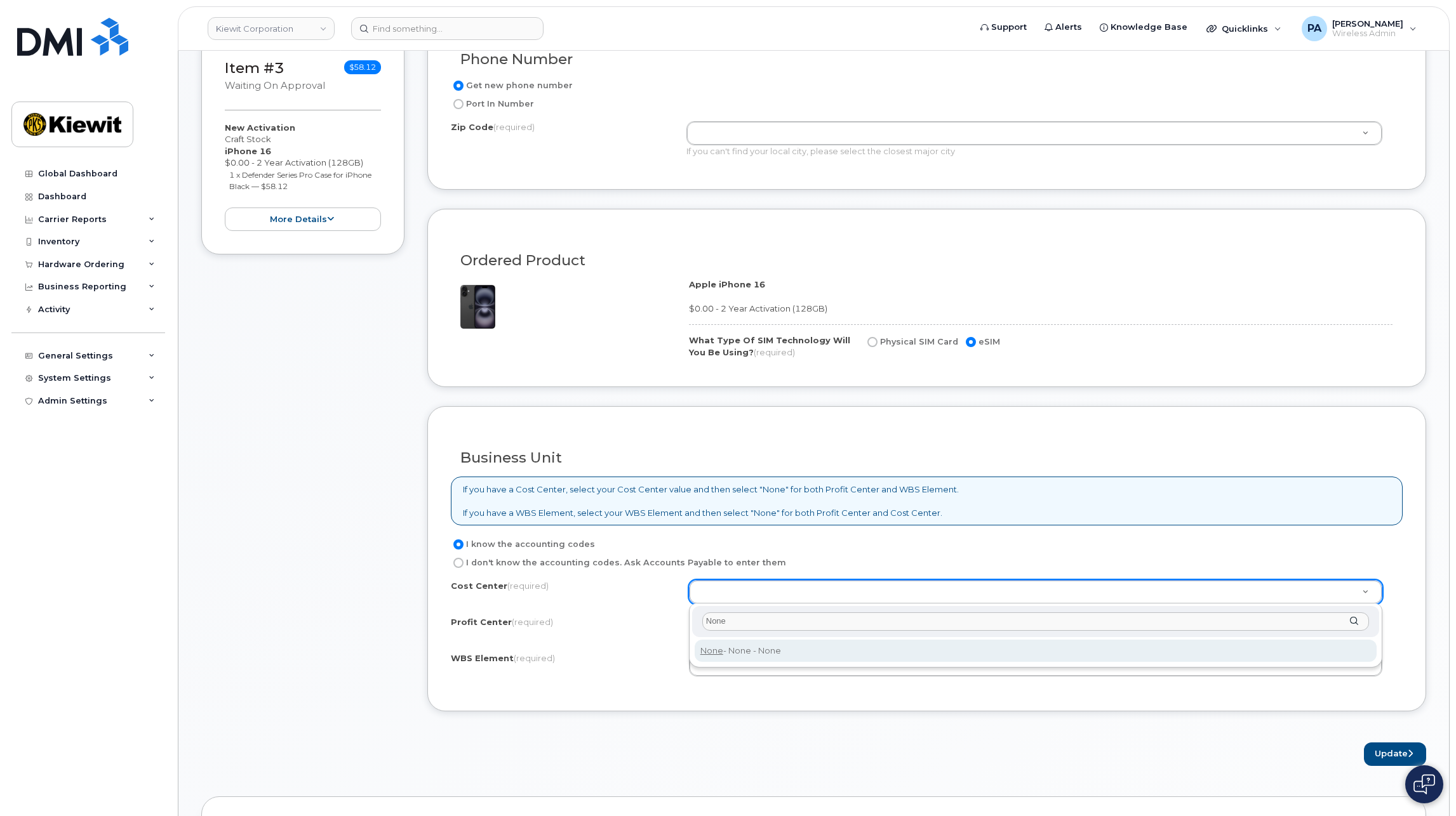
type input "None"
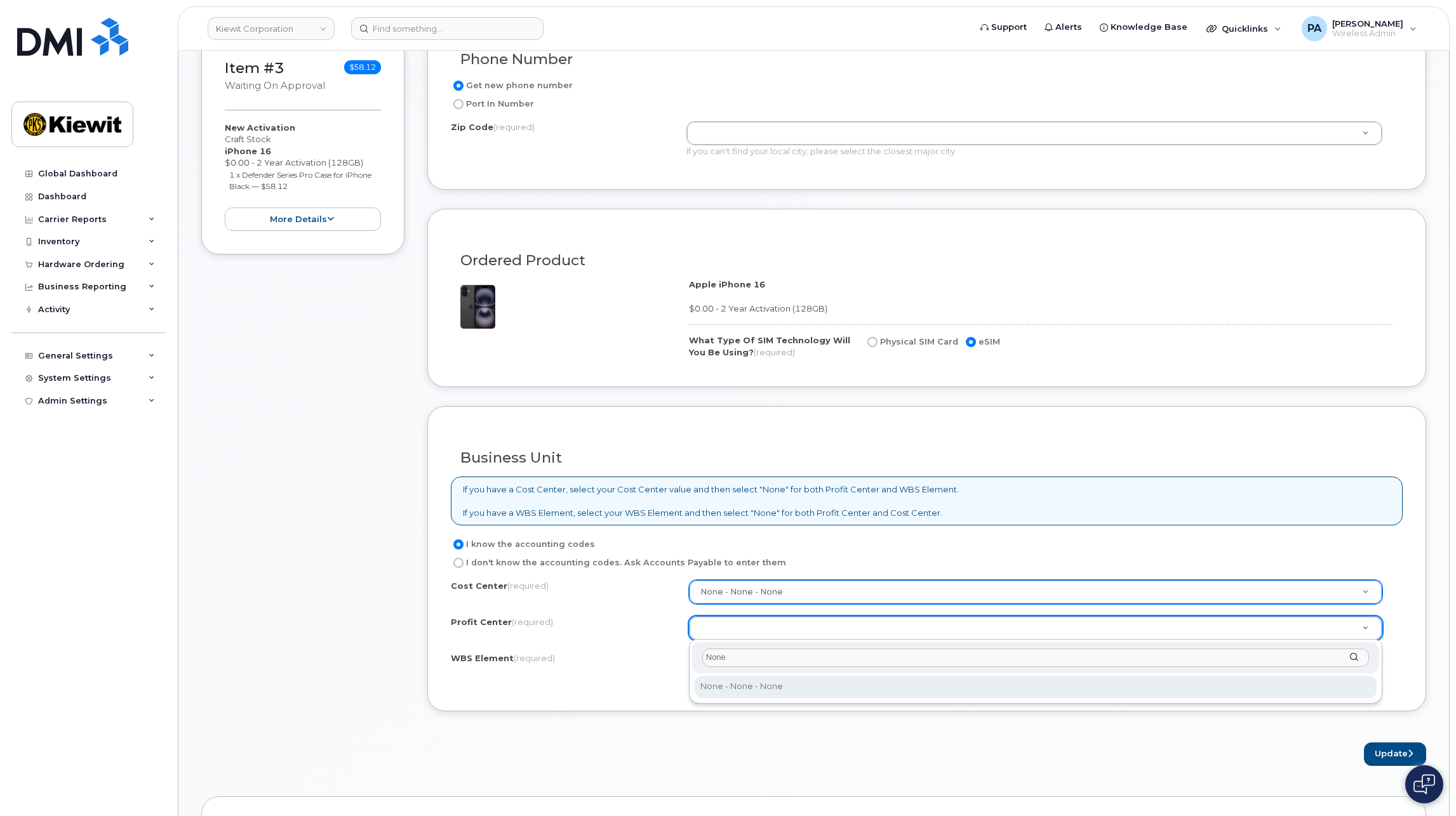
type input "None"
select select "None"
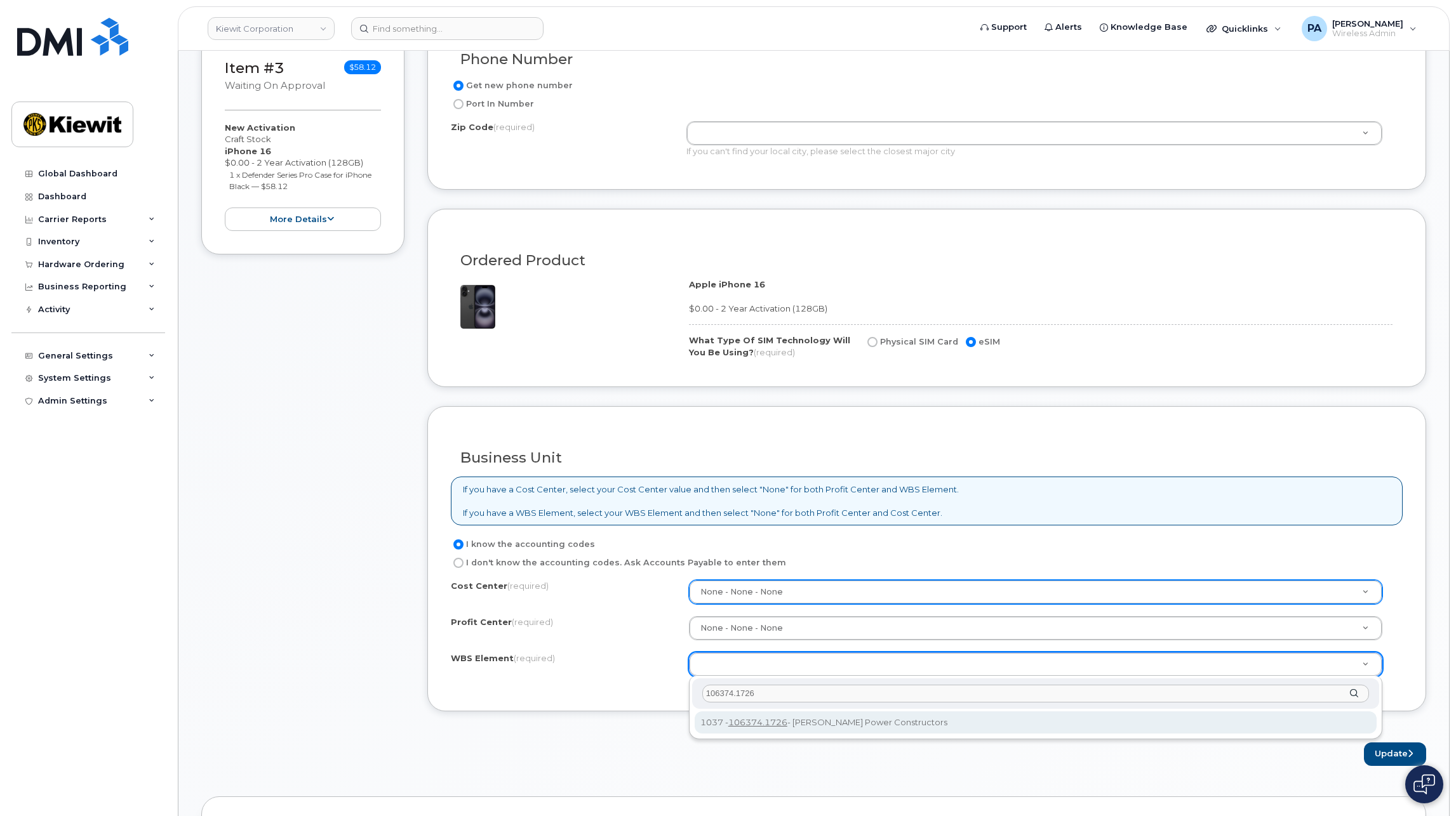
type input "106374.1726"
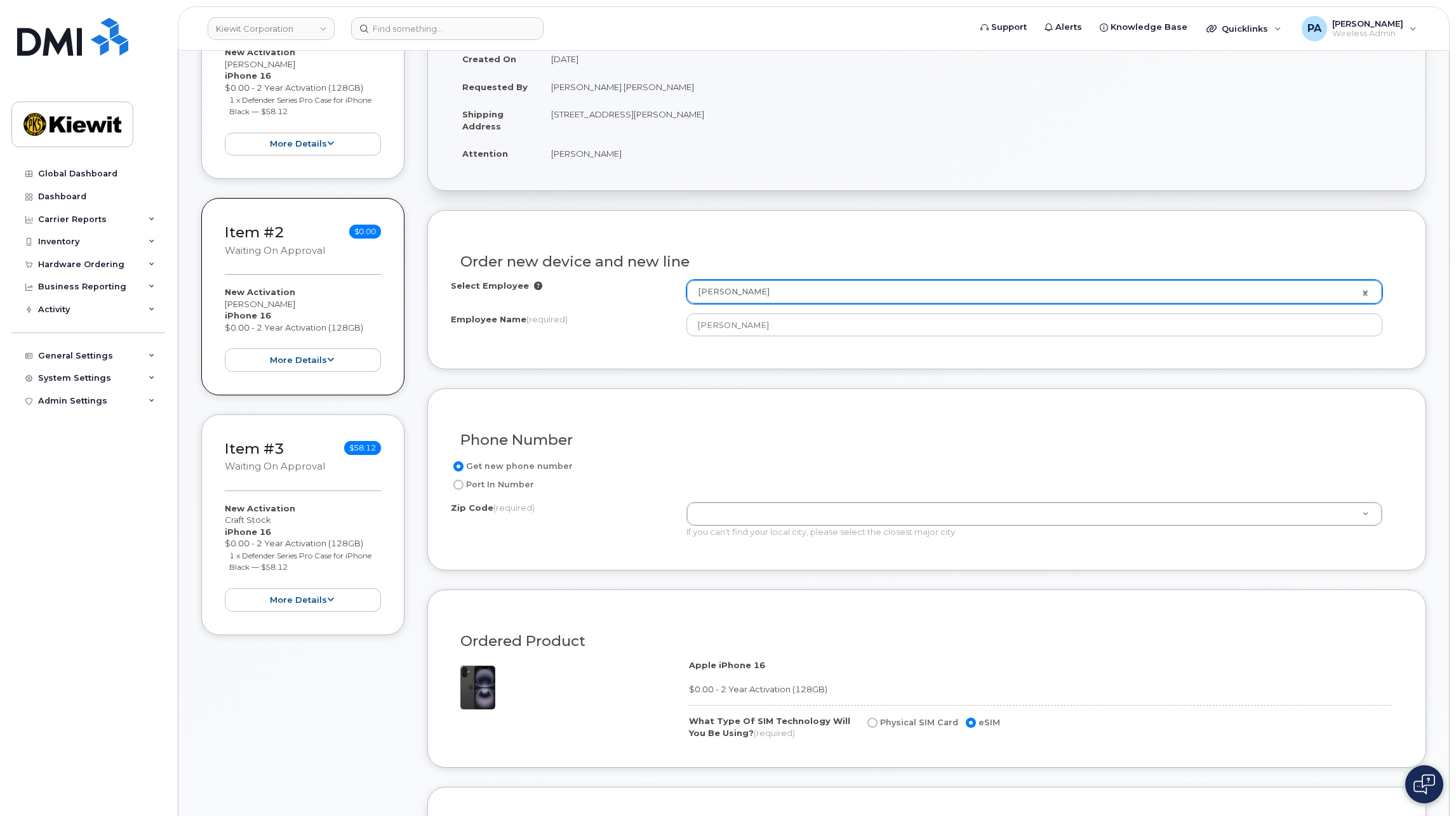
scroll to position [168, 0]
